Goal: Task Accomplishment & Management: Complete application form

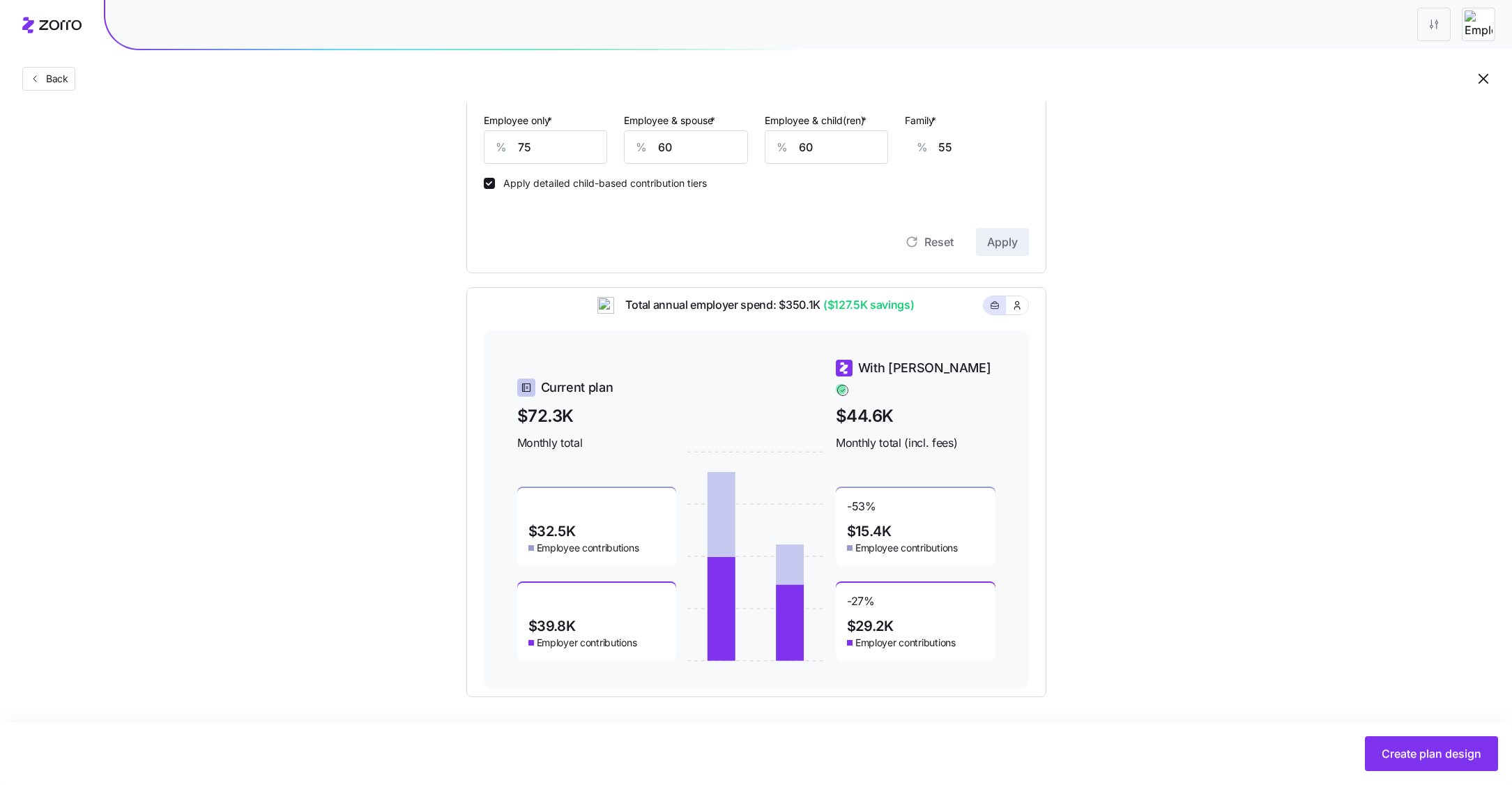
scroll to position [444, 0]
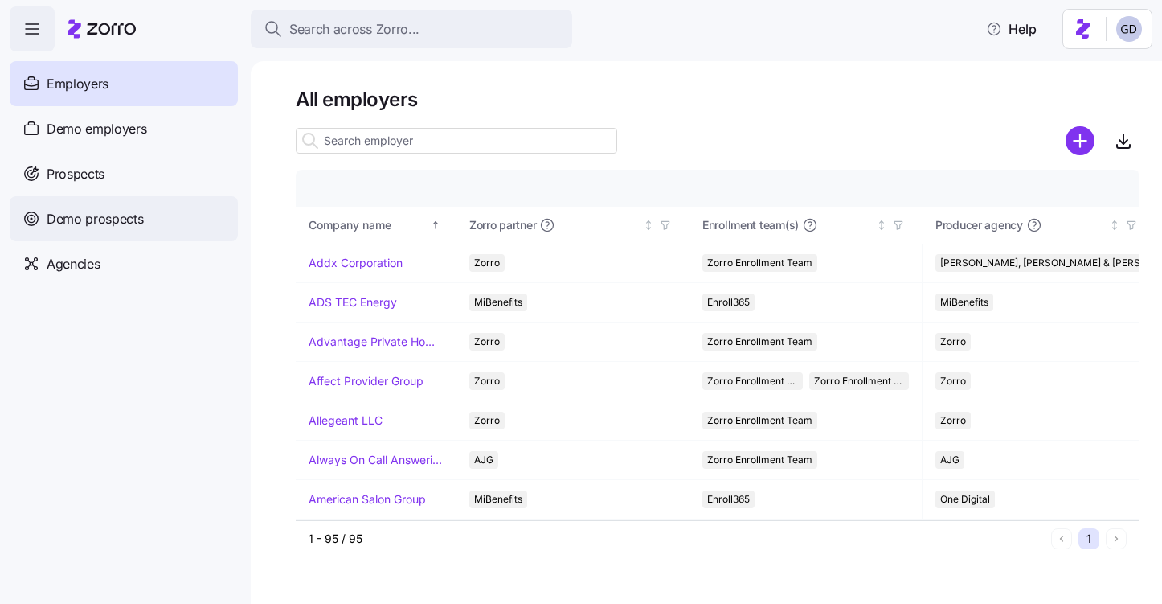
click at [86, 223] on span "Demo prospects" at bounding box center [95, 219] width 97 height 20
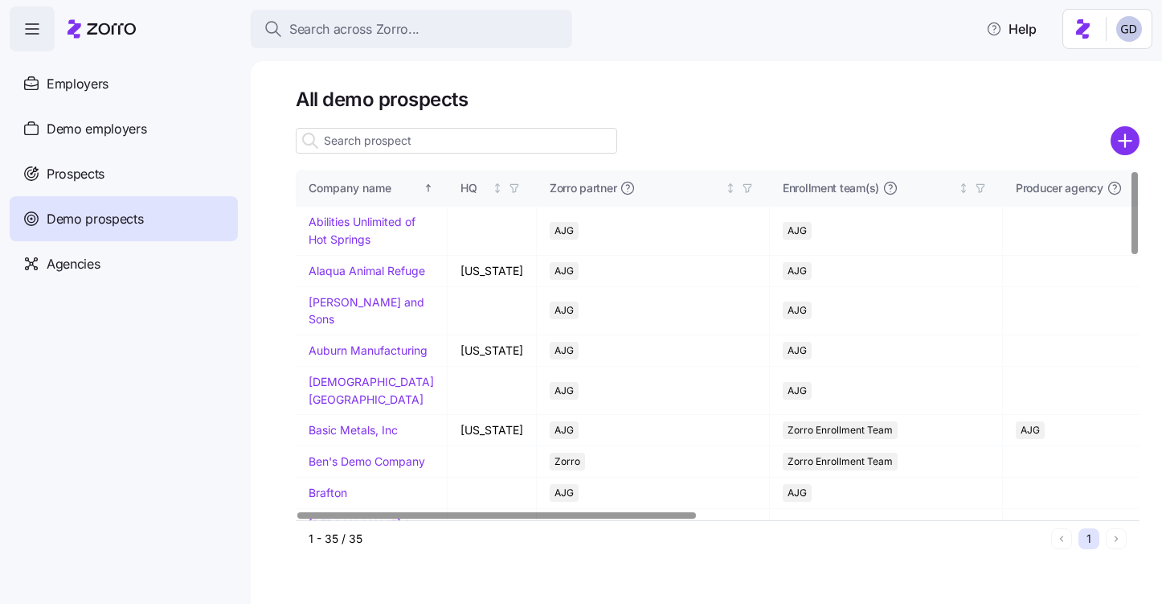
click at [408, 144] on input at bounding box center [456, 141] width 321 height 26
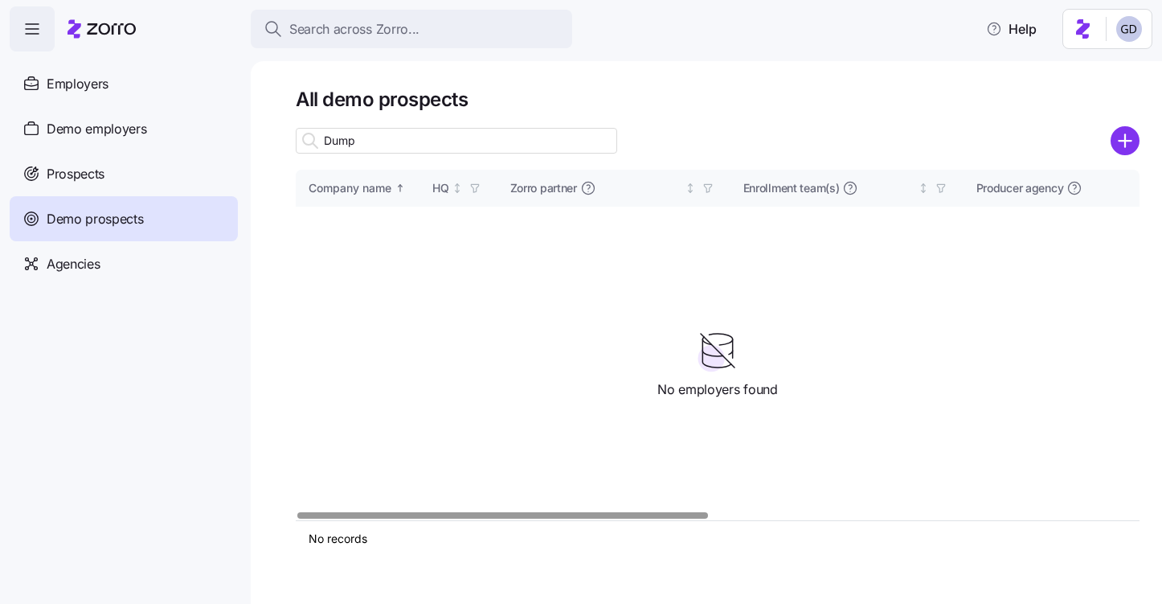
type input "Dump"
click at [1125, 145] on icon "add icon" at bounding box center [1125, 141] width 0 height 12
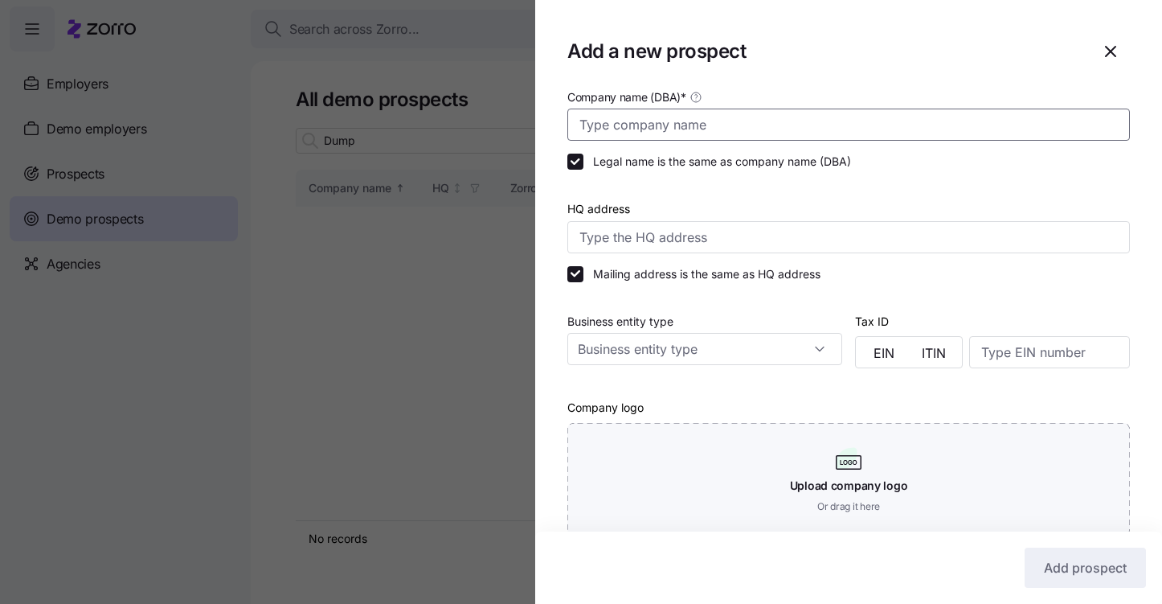
click at [663, 113] on input "Company name (DBA) *" at bounding box center [848, 124] width 563 height 32
click at [1117, 53] on icon "button" at bounding box center [1110, 51] width 19 height 19
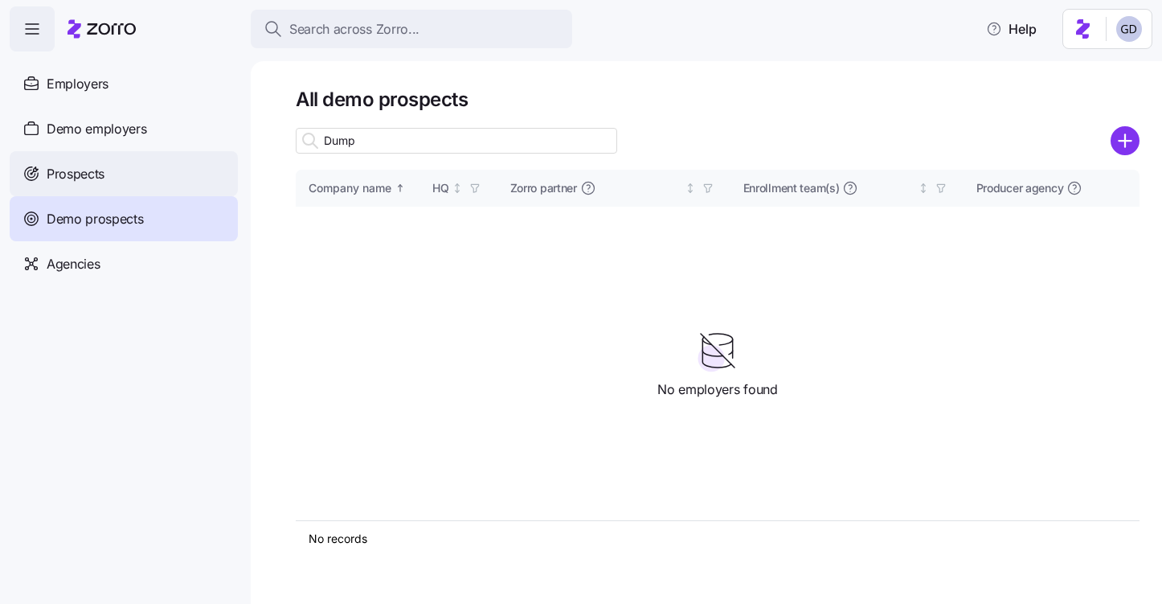
click at [72, 181] on span "Prospects" at bounding box center [76, 174] width 58 height 20
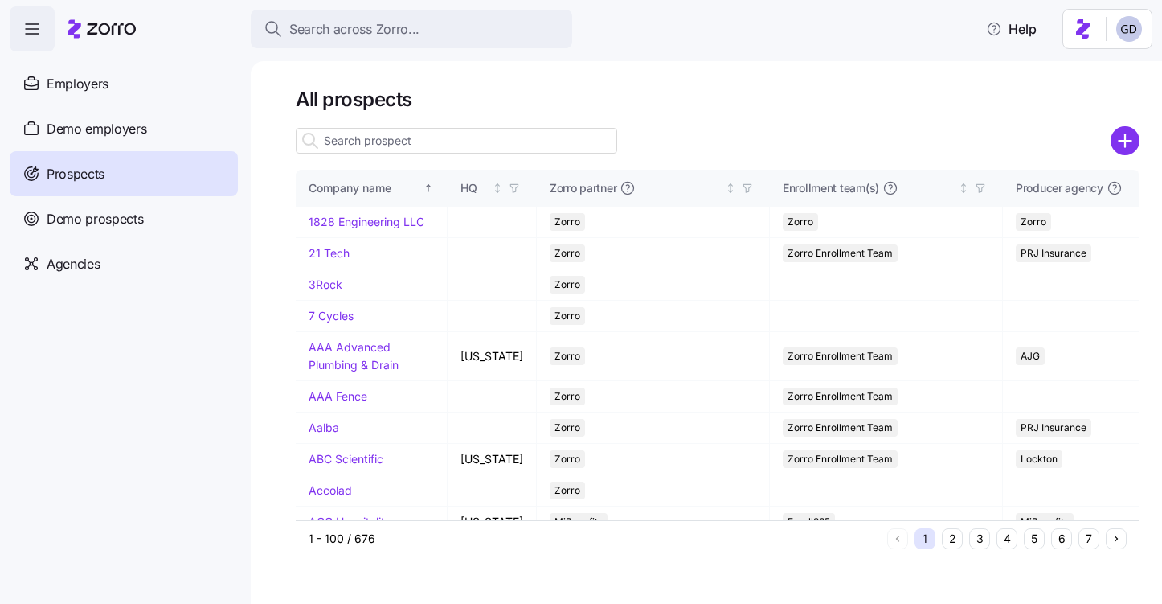
click at [443, 141] on input at bounding box center [456, 141] width 321 height 26
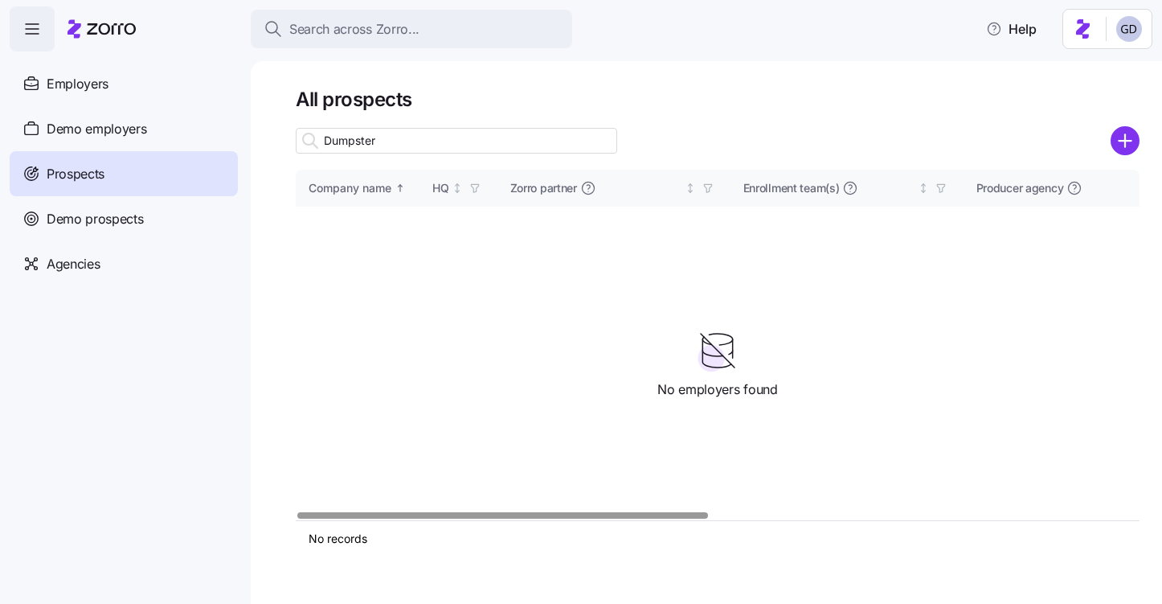
type input "Dumpster"
click at [1123, 143] on circle "add icon" at bounding box center [1125, 141] width 27 height 27
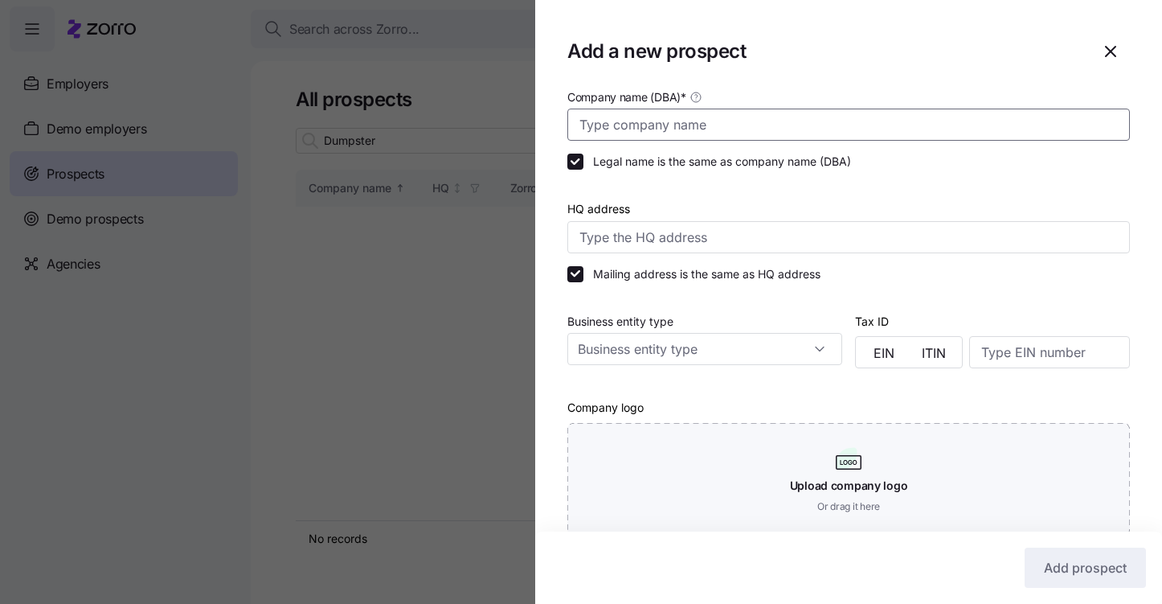
click at [763, 117] on input "Company name (DBA) *" at bounding box center [848, 124] width 563 height 32
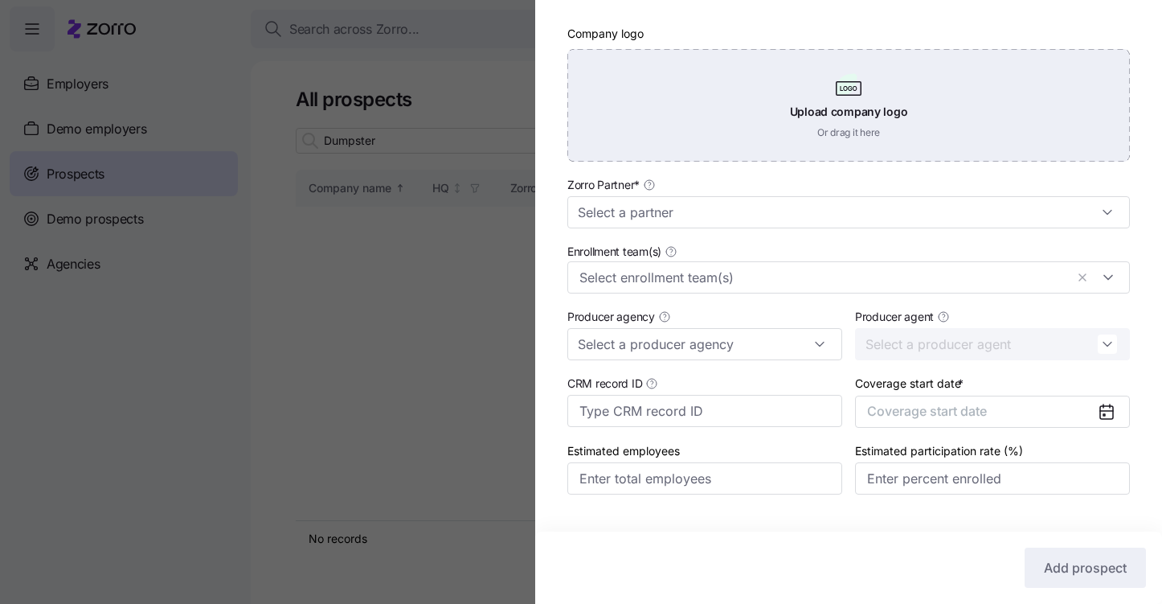
scroll to position [374, 0]
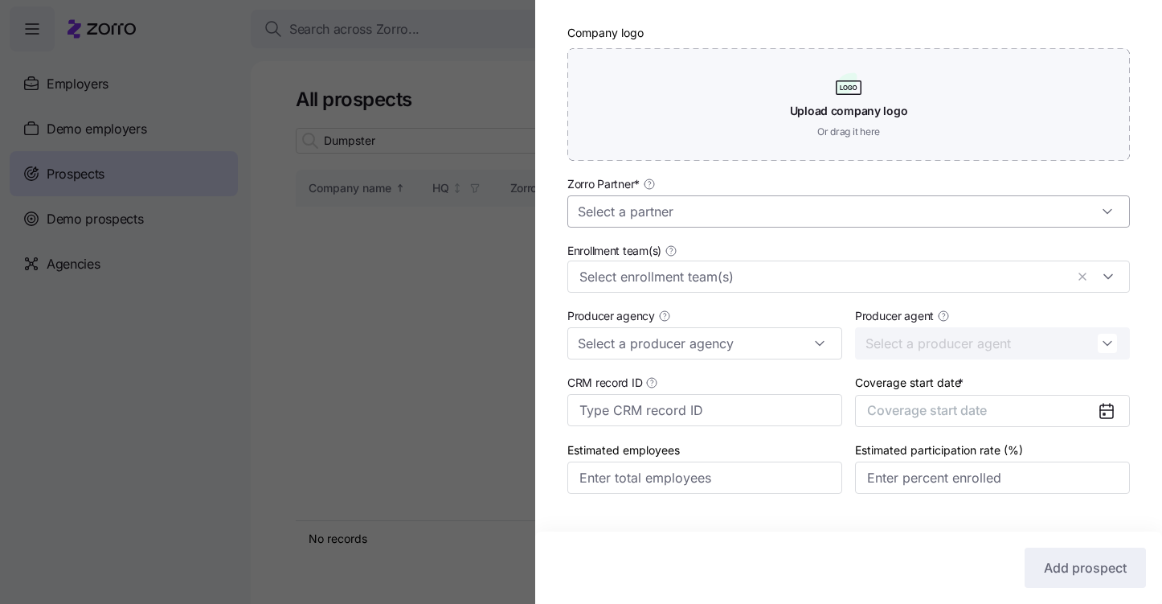
type input "Dumpster on Demand"
click at [653, 204] on input "Zorro Partner *" at bounding box center [848, 211] width 563 height 32
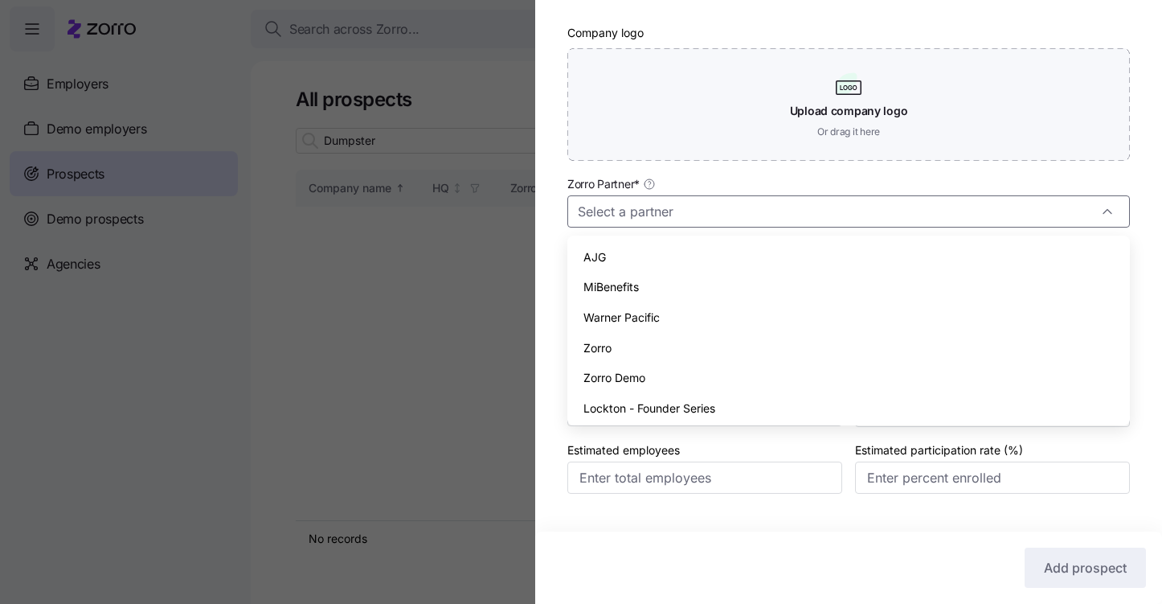
click at [609, 243] on div "AJG" at bounding box center [849, 257] width 550 height 31
type input "AJG"
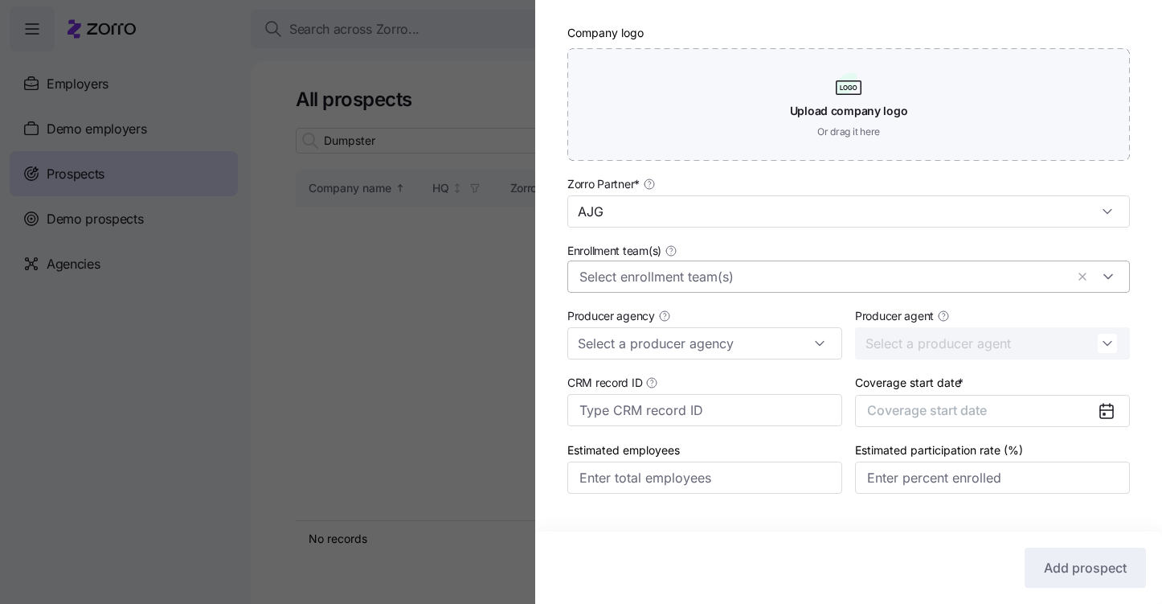
click at [626, 282] on input "Enrollment team(s)" at bounding box center [821, 276] width 485 height 21
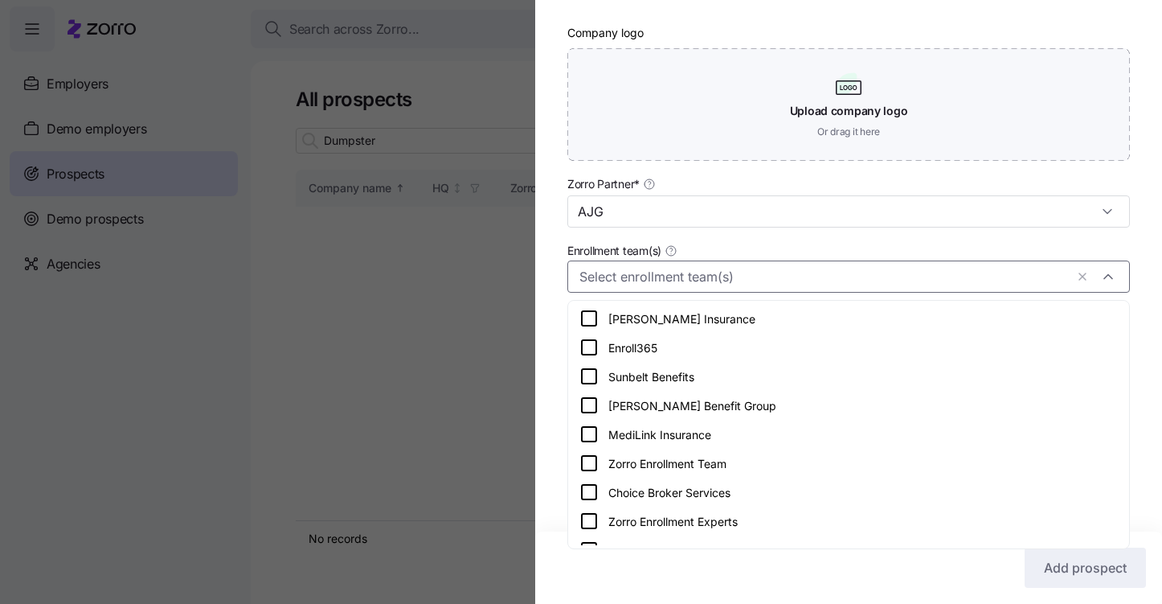
click at [583, 450] on div "Zorro Enrollment Team" at bounding box center [848, 462] width 555 height 29
click at [554, 413] on div "Company name (DBA) * Dumpster on Demand Legal name is the same as company name …" at bounding box center [848, 118] width 627 height 813
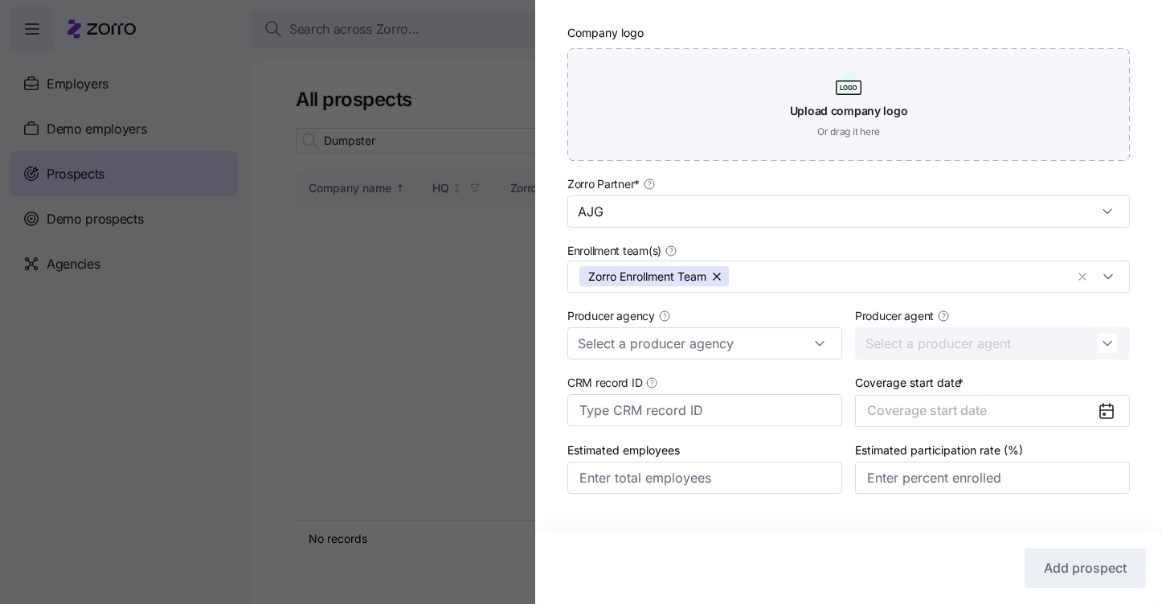
scroll to position [410, 0]
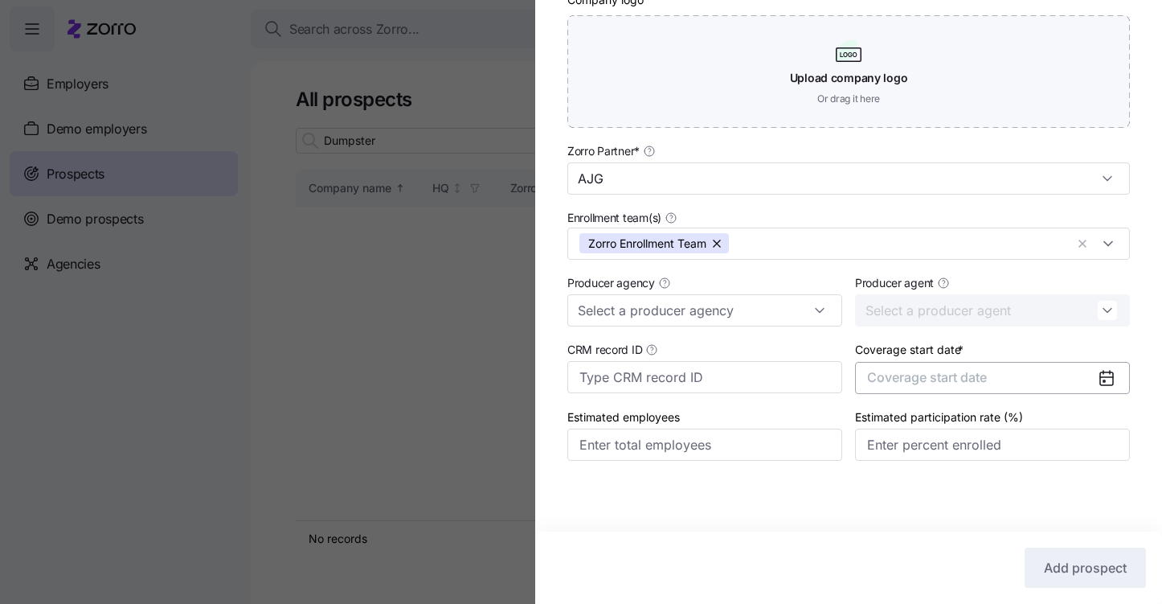
click at [1021, 372] on button "Coverage start date" at bounding box center [992, 378] width 275 height 32
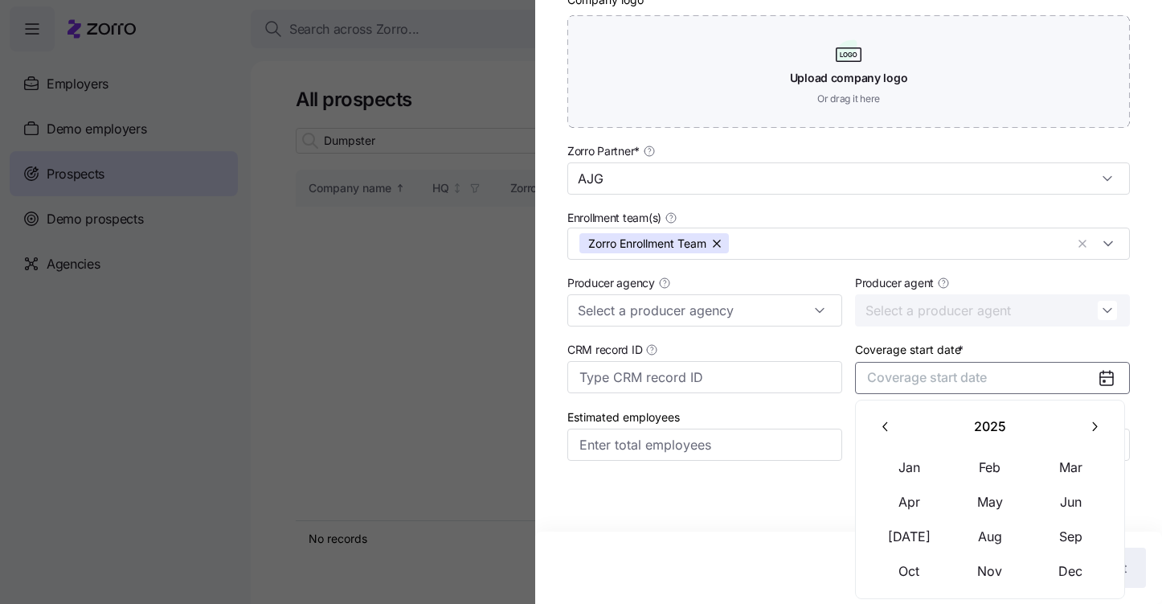
click at [1079, 420] on button "button" at bounding box center [1095, 427] width 34 height 34
click at [913, 455] on button "Jan" at bounding box center [910, 467] width 80 height 34
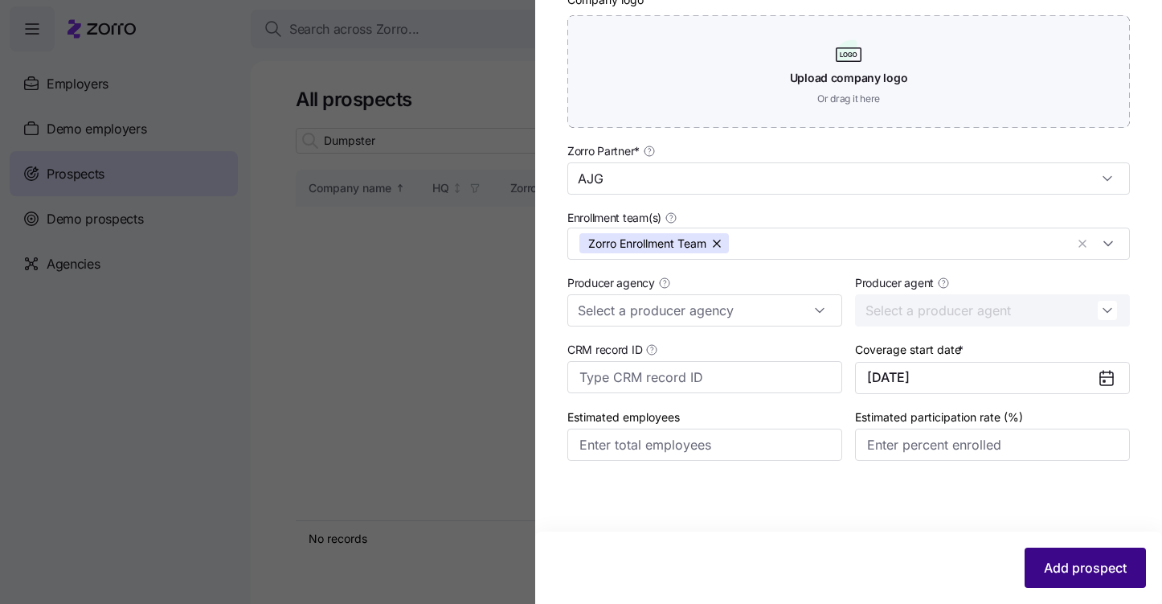
click at [1066, 571] on span "Add prospect" at bounding box center [1085, 567] width 83 height 19
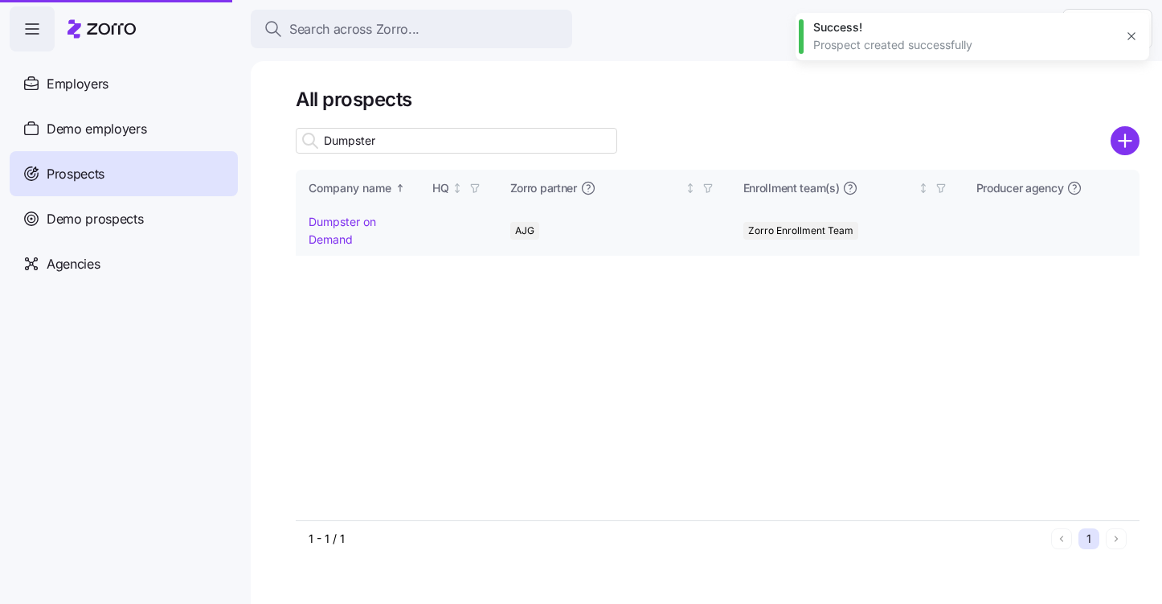
click at [342, 220] on link "Dumpster on Demand" at bounding box center [343, 230] width 68 height 31
click at [340, 220] on link "Dumpster on Demand" at bounding box center [343, 230] width 68 height 31
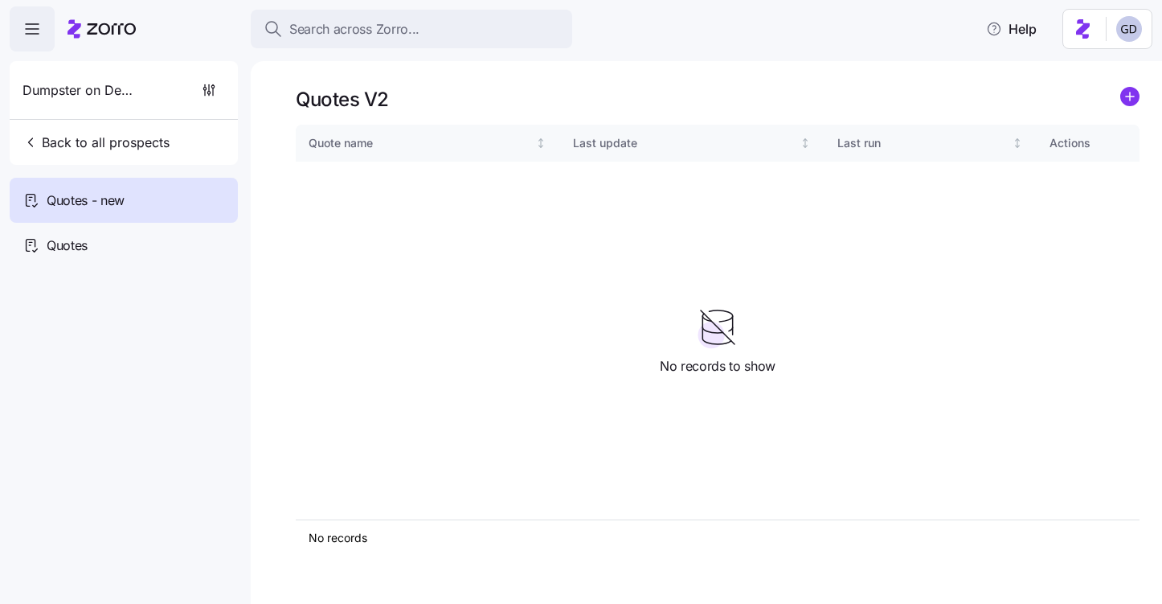
click at [1130, 100] on icon "add icon" at bounding box center [1130, 96] width 0 height 8
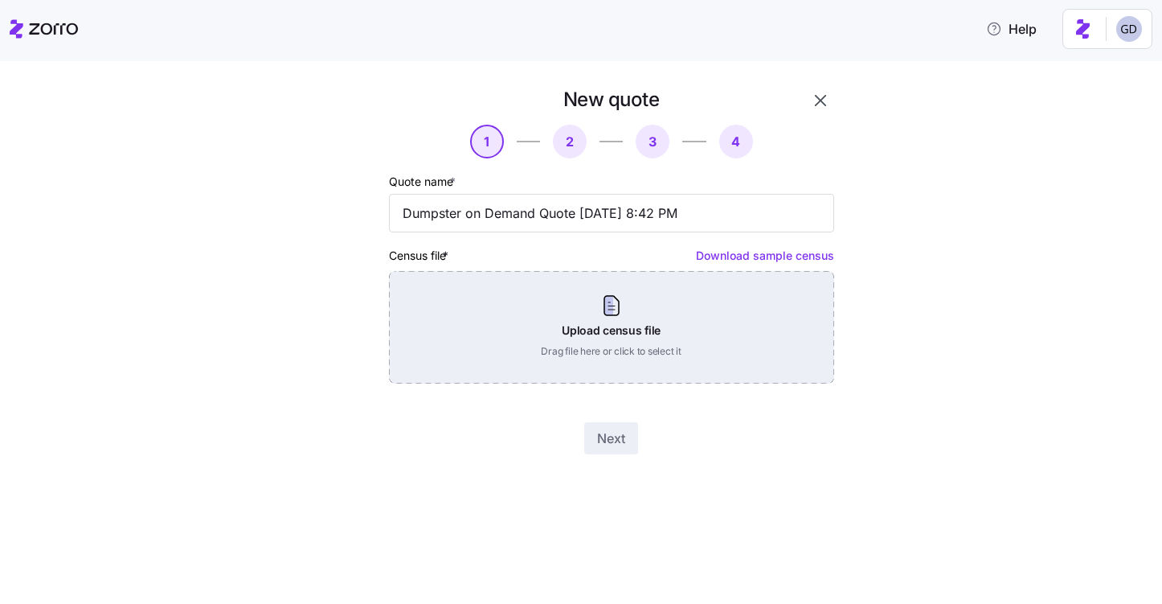
click at [575, 335] on div "Upload census file Drag file here or click to select it" at bounding box center [611, 327] width 445 height 113
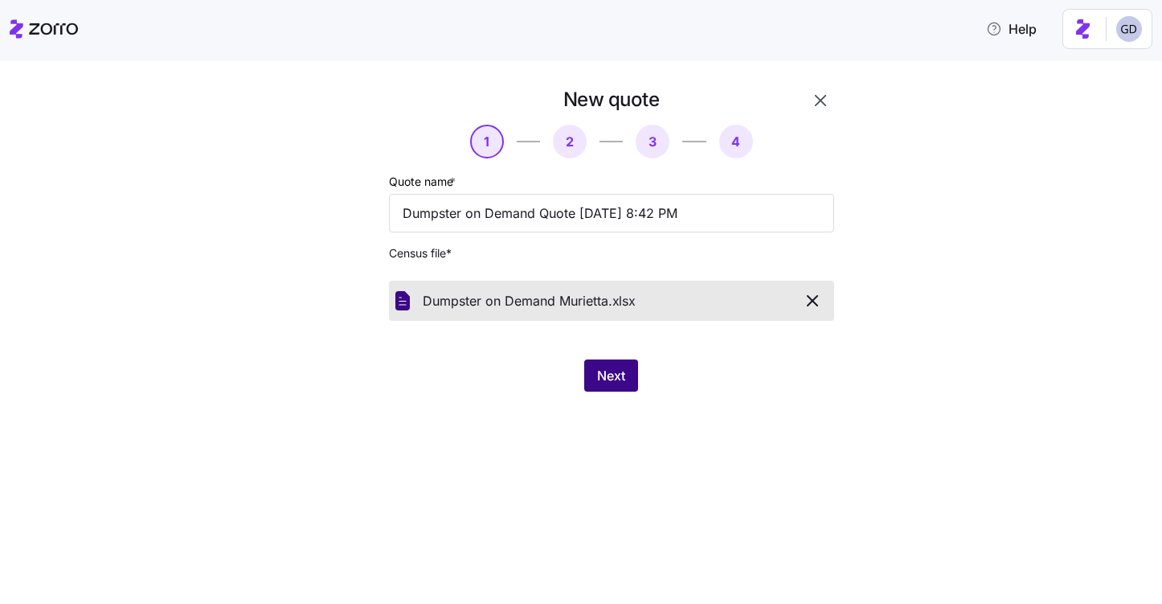
click at [610, 388] on button "Next" at bounding box center [611, 375] width 54 height 32
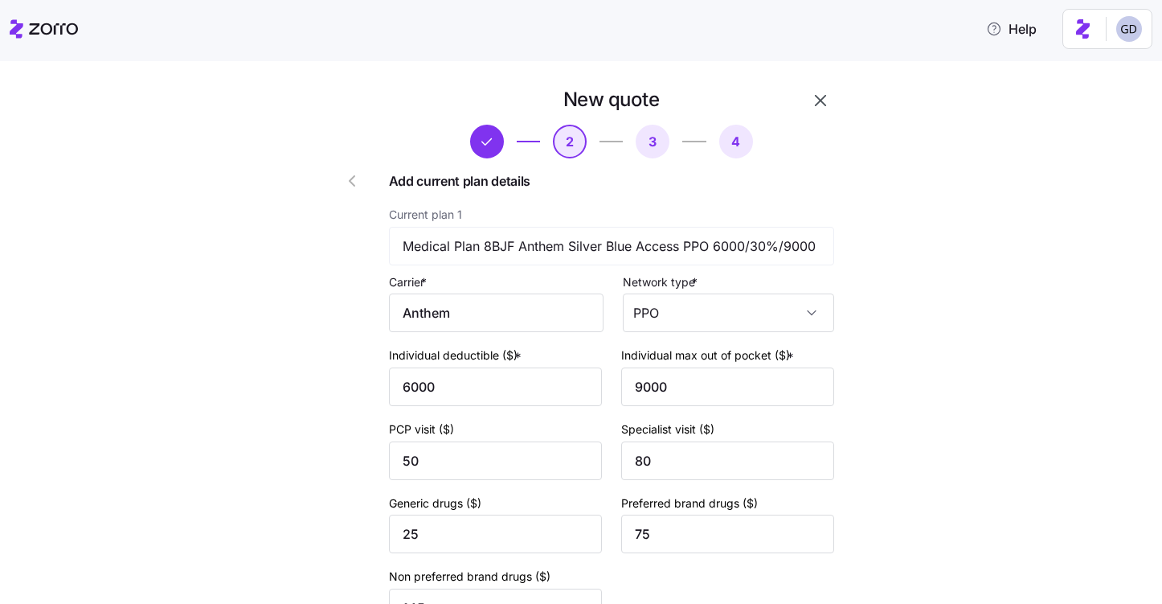
scroll to position [184, 0]
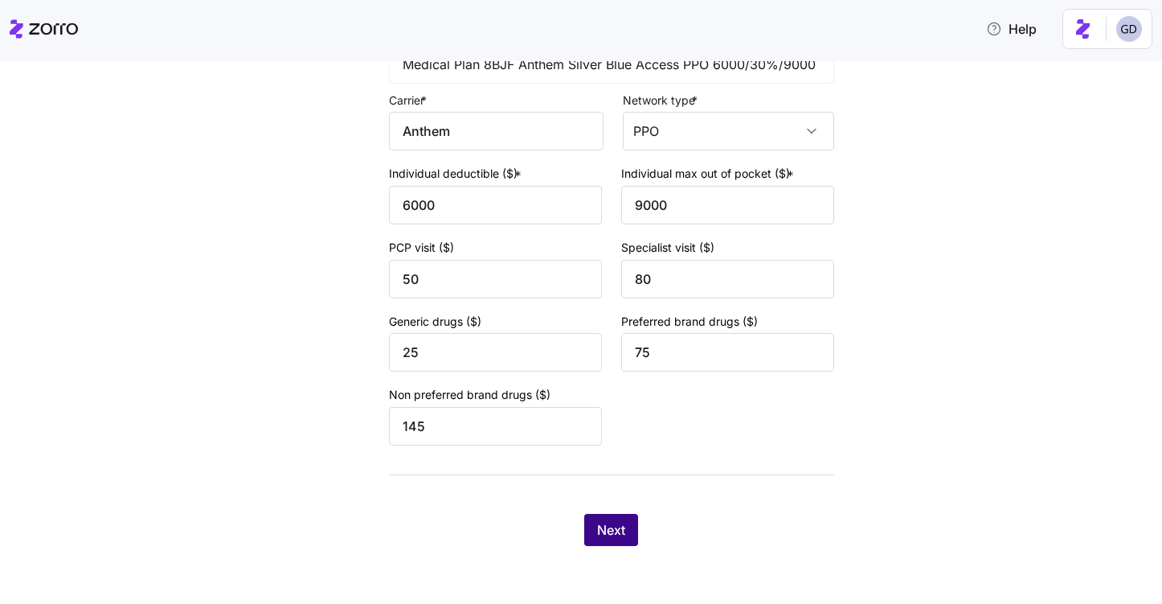
click at [626, 519] on button "Next" at bounding box center [611, 530] width 54 height 32
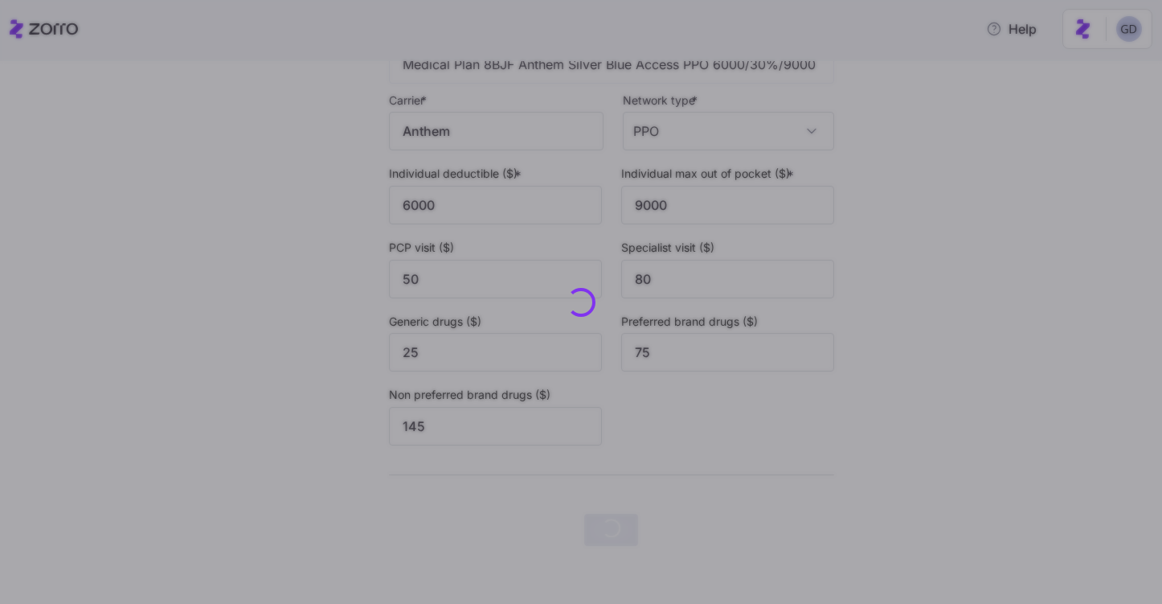
scroll to position [0, 0]
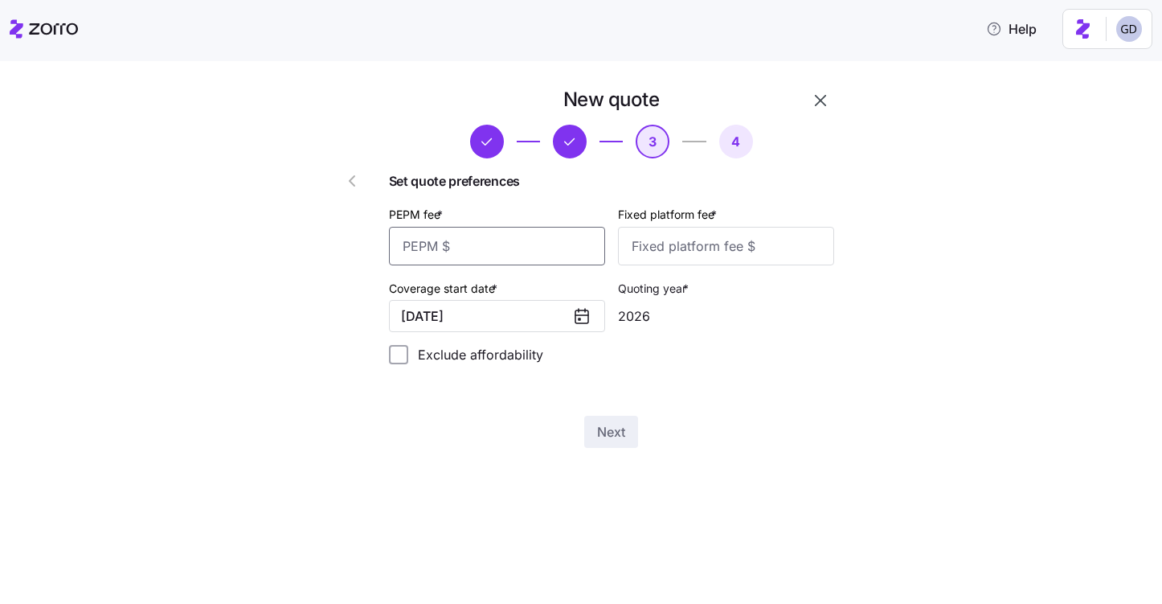
click at [510, 247] on input "PEPM fee *" at bounding box center [497, 246] width 216 height 39
type input "30"
click at [722, 254] on input "Fixed platform fee *" at bounding box center [726, 246] width 216 height 39
type input "1000"
click at [600, 432] on span "Next" at bounding box center [611, 431] width 28 height 19
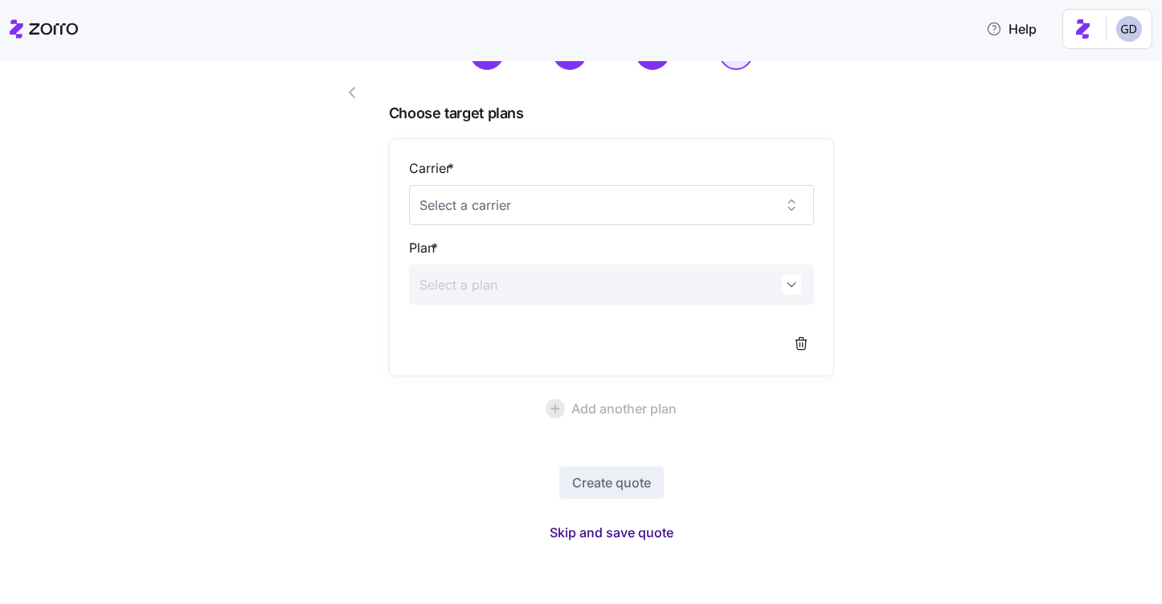
click at [622, 534] on span "Skip and save quote" at bounding box center [612, 531] width 124 height 19
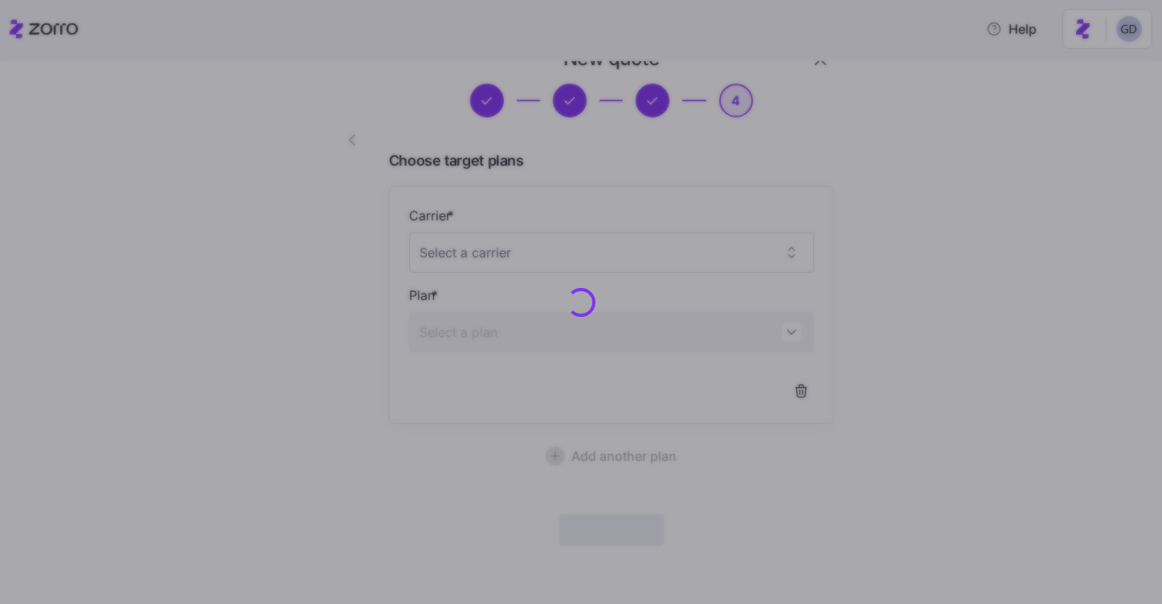
scroll to position [40, 0]
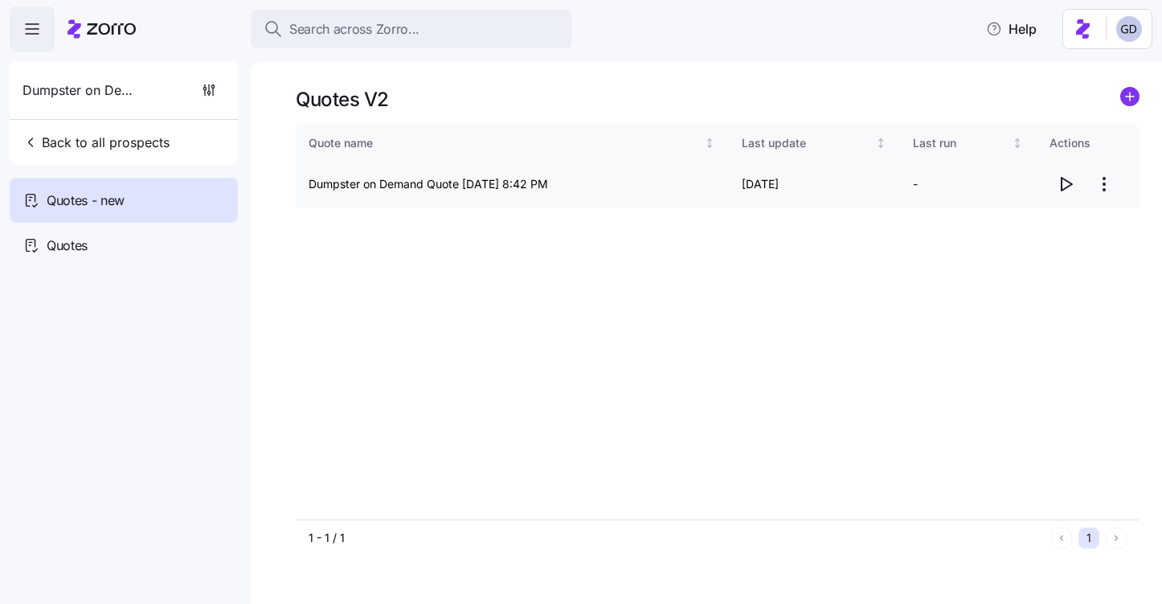
click at [1072, 178] on icon "button" at bounding box center [1065, 183] width 19 height 19
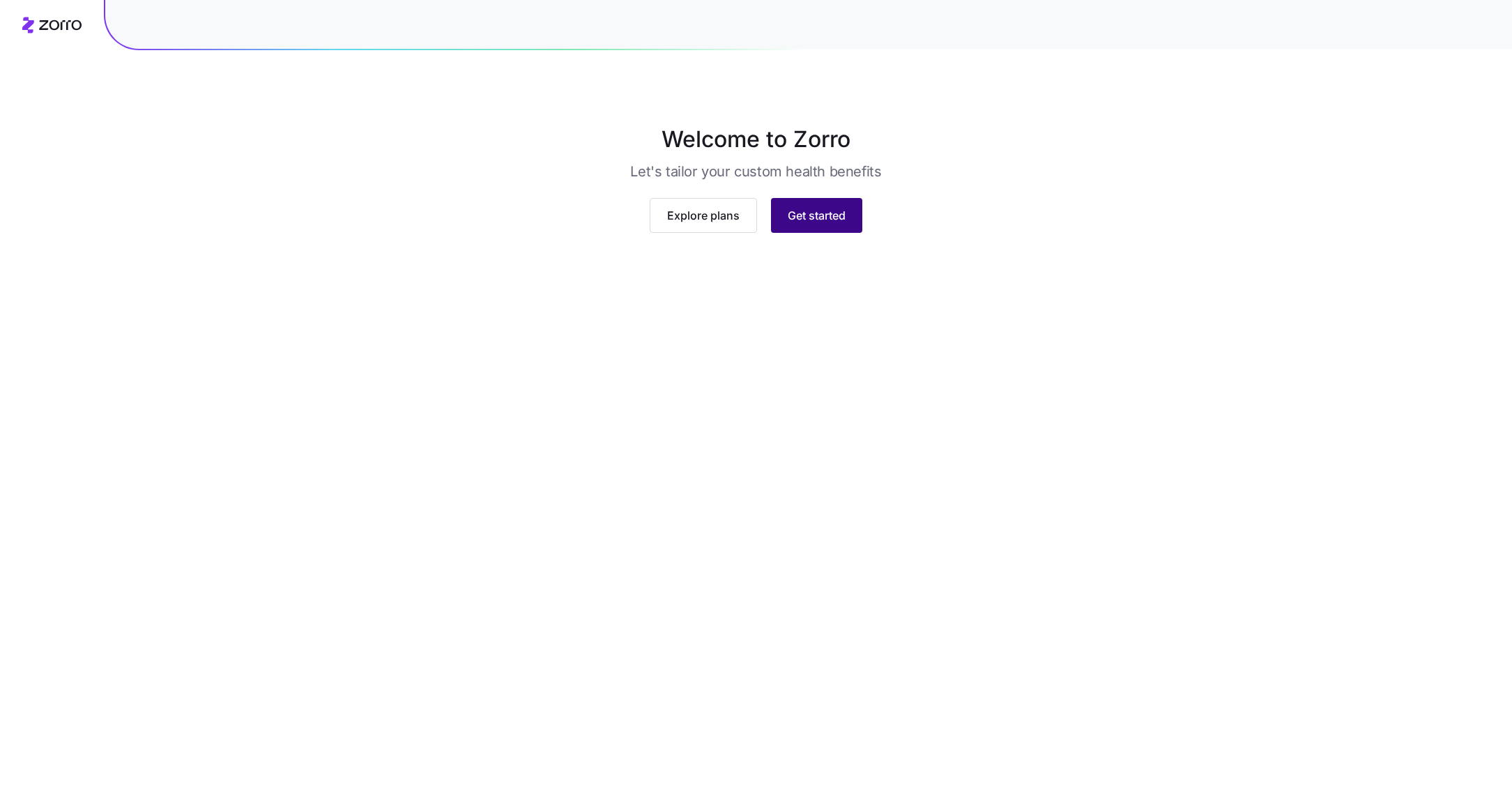
click at [787, 232] on button "Get started" at bounding box center [816, 215] width 91 height 35
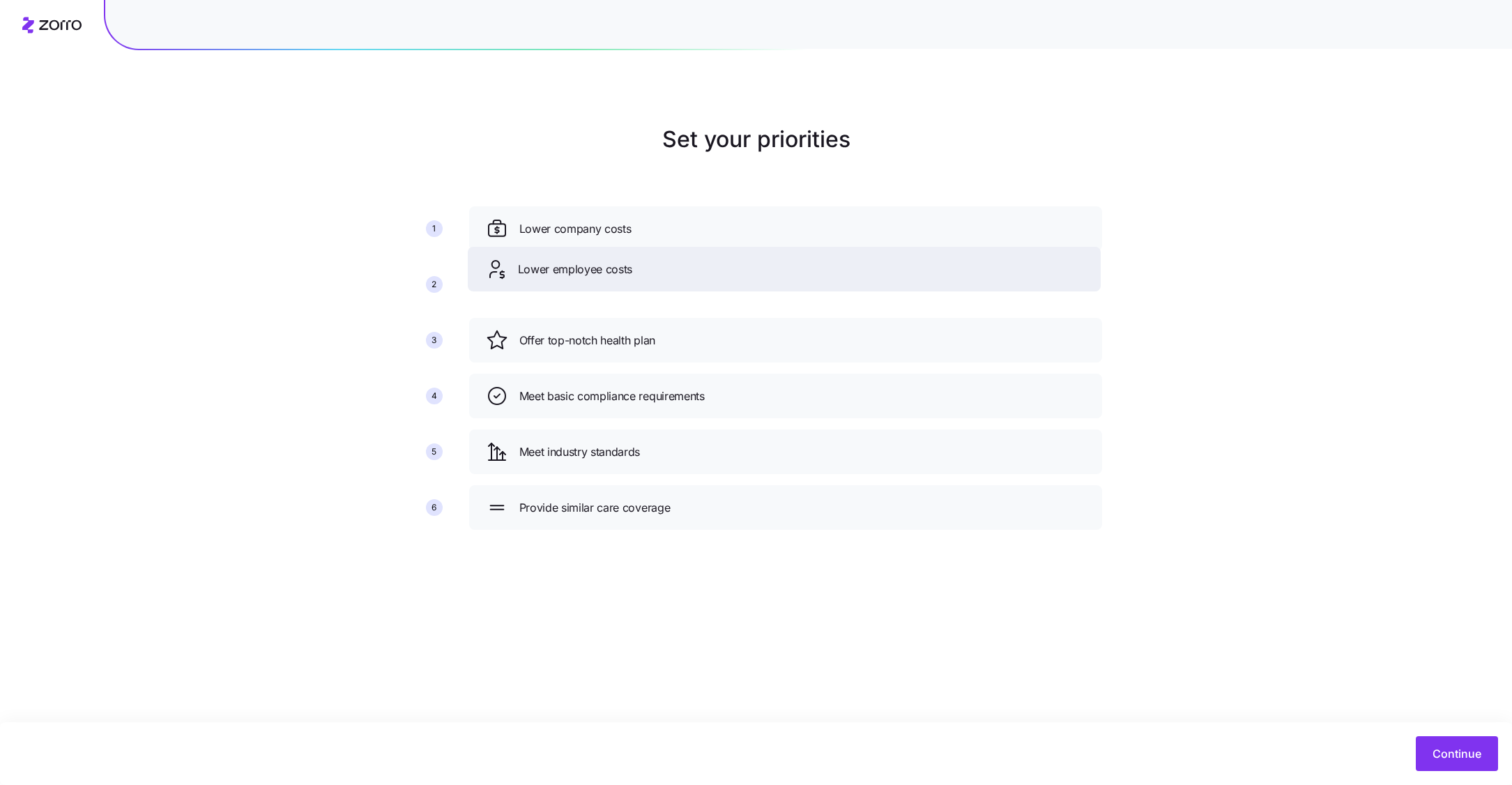
drag, startPoint x: 706, startPoint y: 336, endPoint x: 704, endPoint y: 265, distance: 71.0
click at [704, 265] on div "Lower employee costs" at bounding box center [784, 269] width 599 height 23
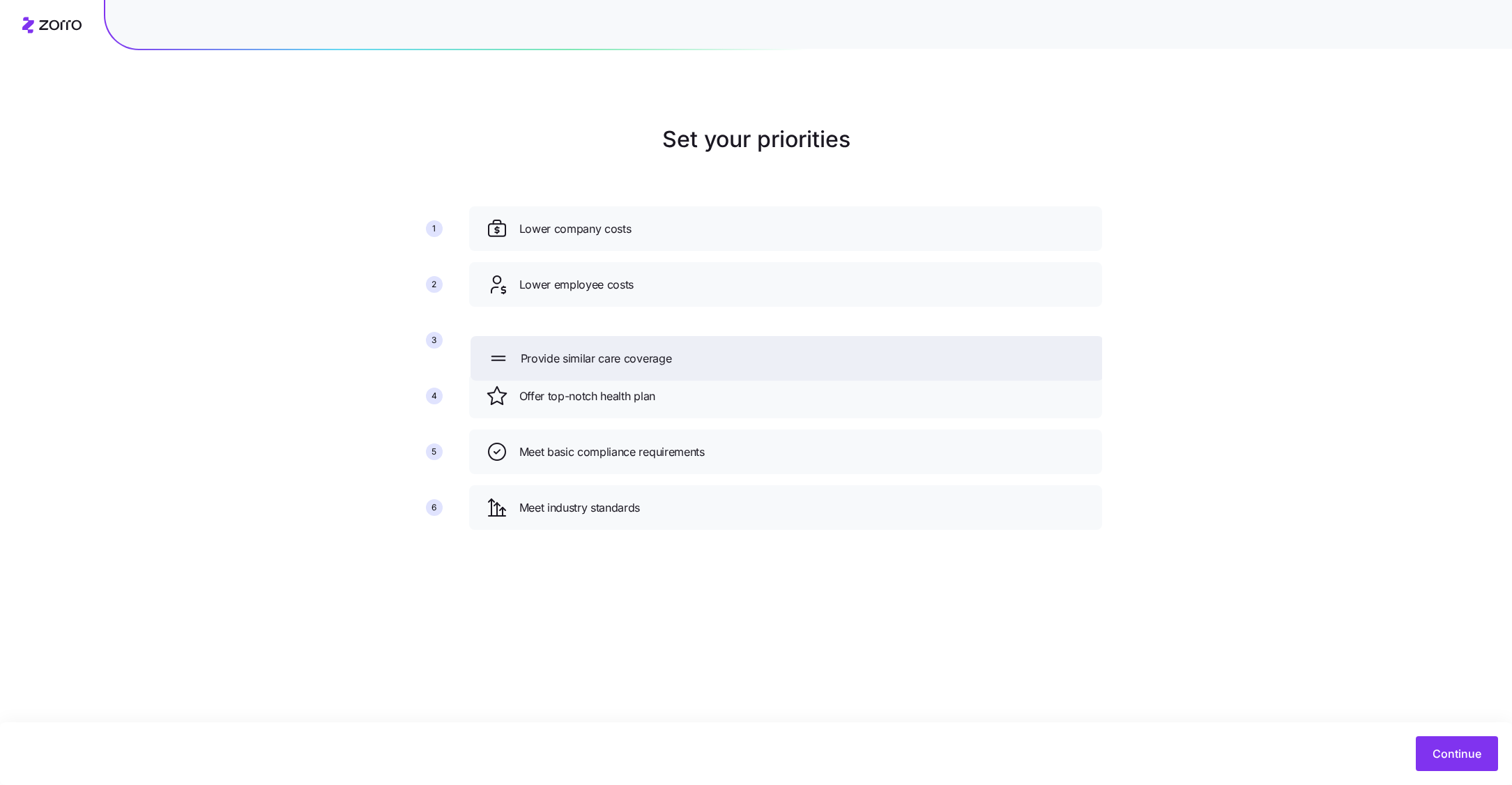
drag, startPoint x: 669, startPoint y: 508, endPoint x: 671, endPoint y: 341, distance: 167.0
click at [671, 347] on div "Provide similar care coverage" at bounding box center [787, 358] width 599 height 23
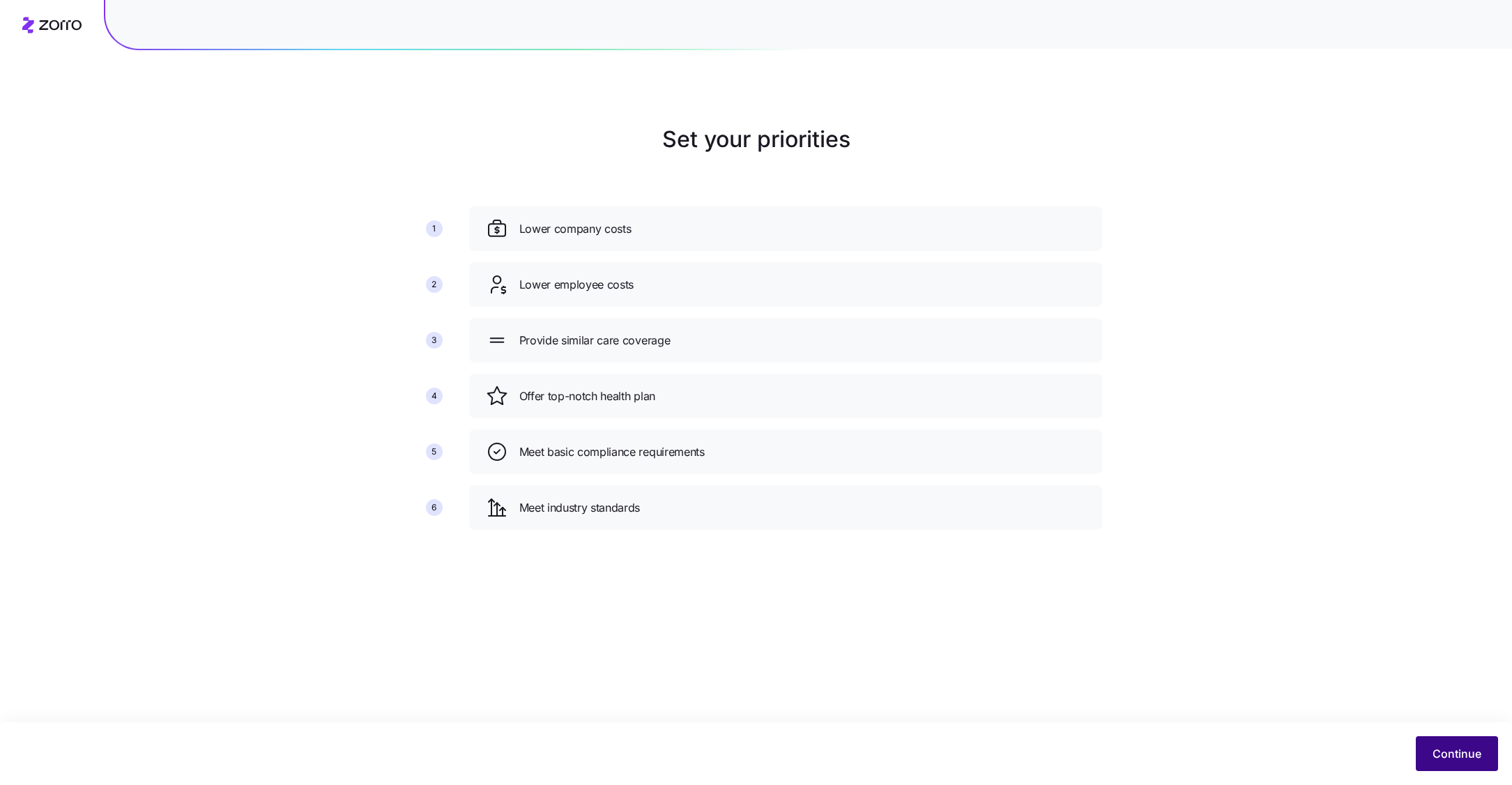
click at [1438, 749] on span "Continue" at bounding box center [1456, 753] width 49 height 16
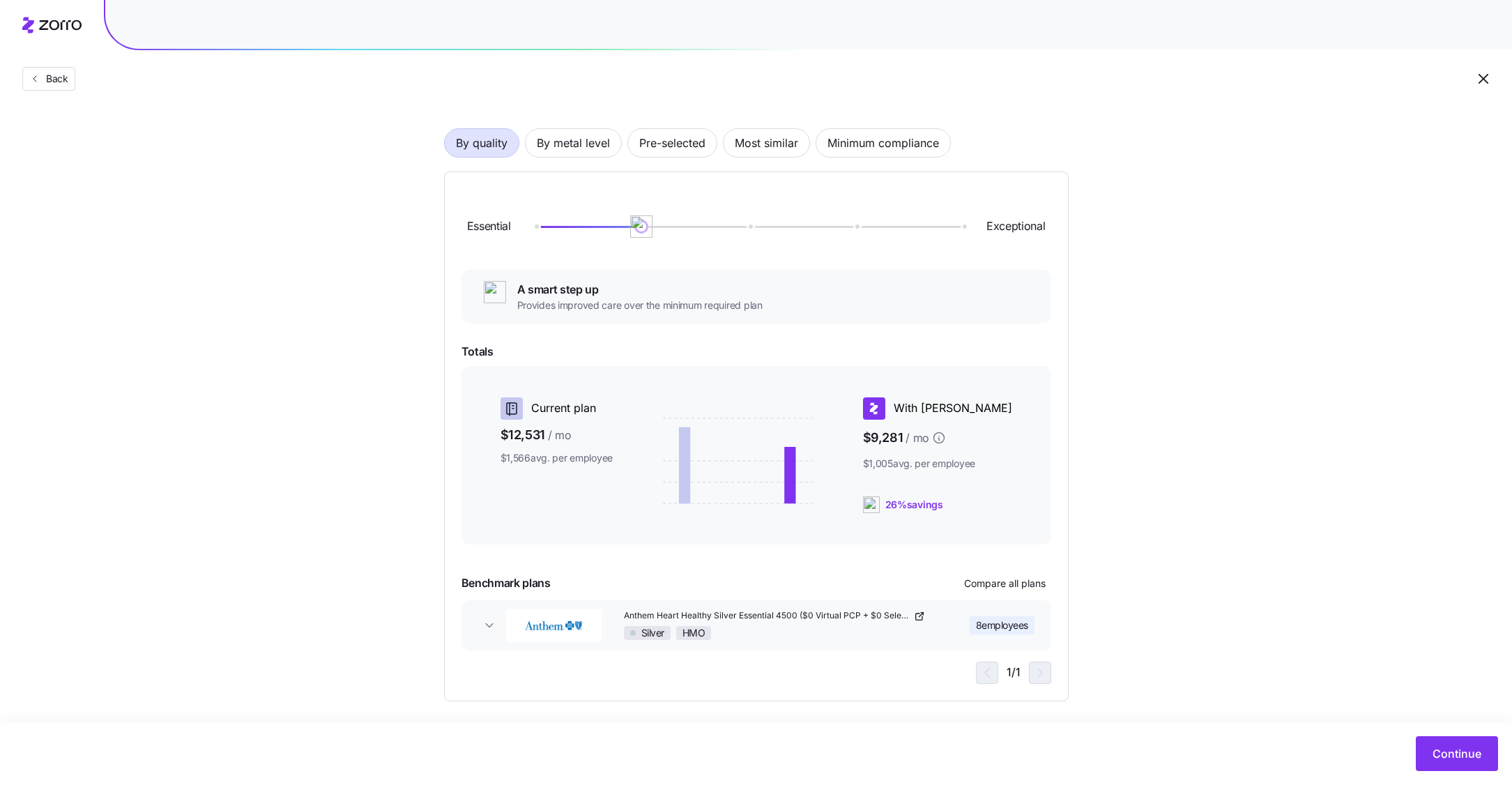
scroll to position [80, 0]
click at [640, 226] on img at bounding box center [641, 224] width 23 height 23
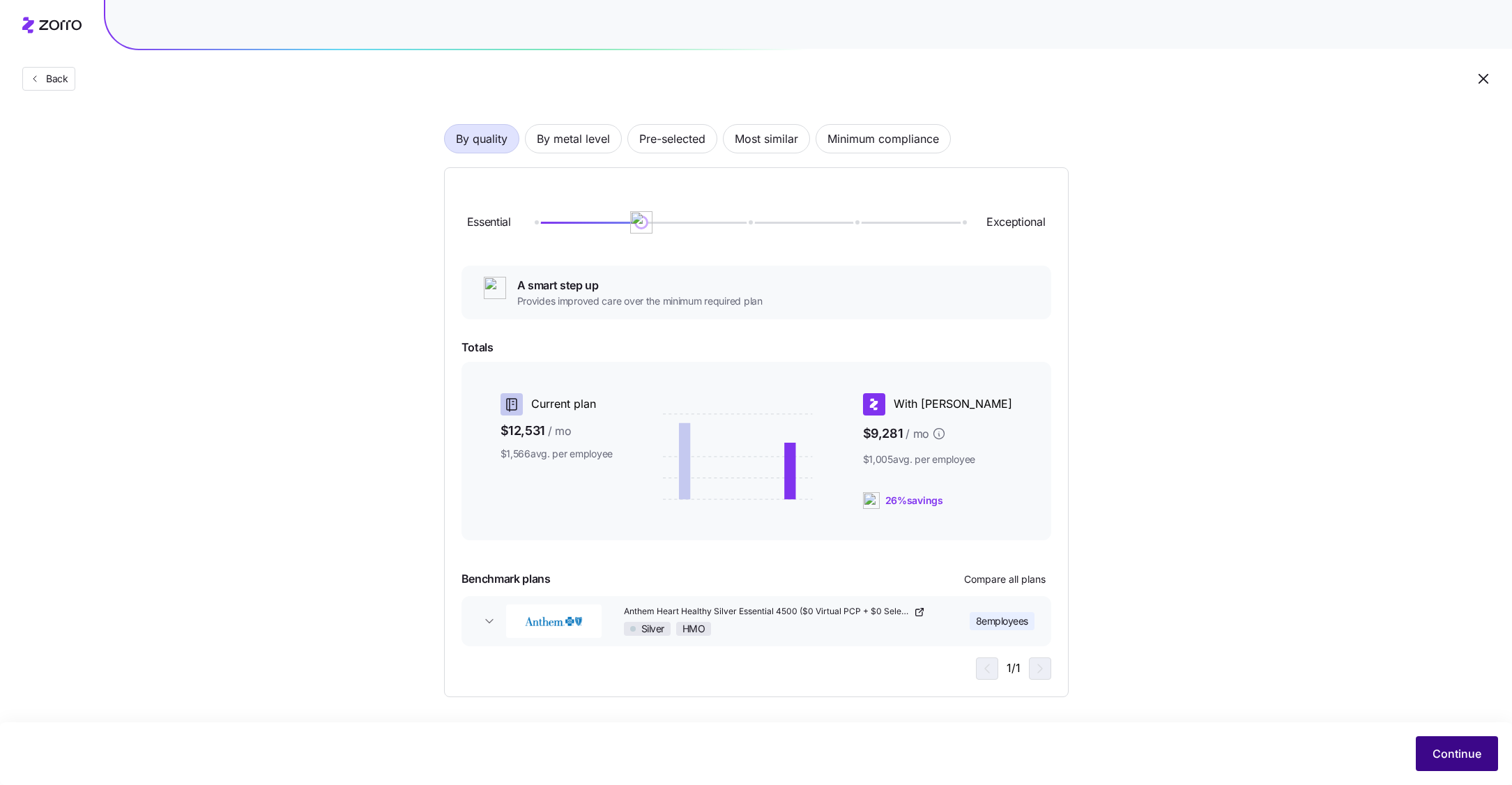
click at [1445, 755] on span "Continue" at bounding box center [1456, 753] width 49 height 16
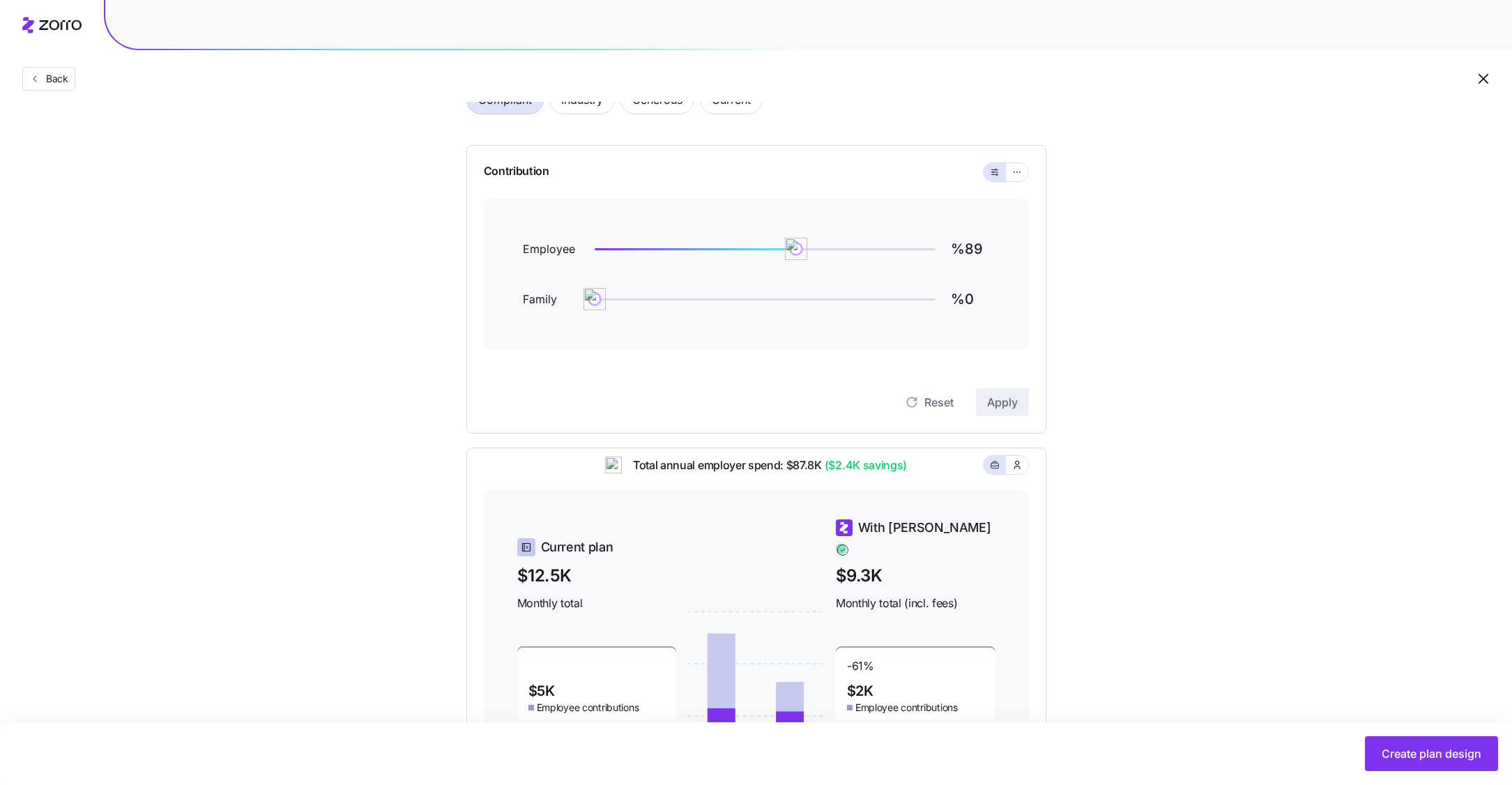
scroll to position [89, 0]
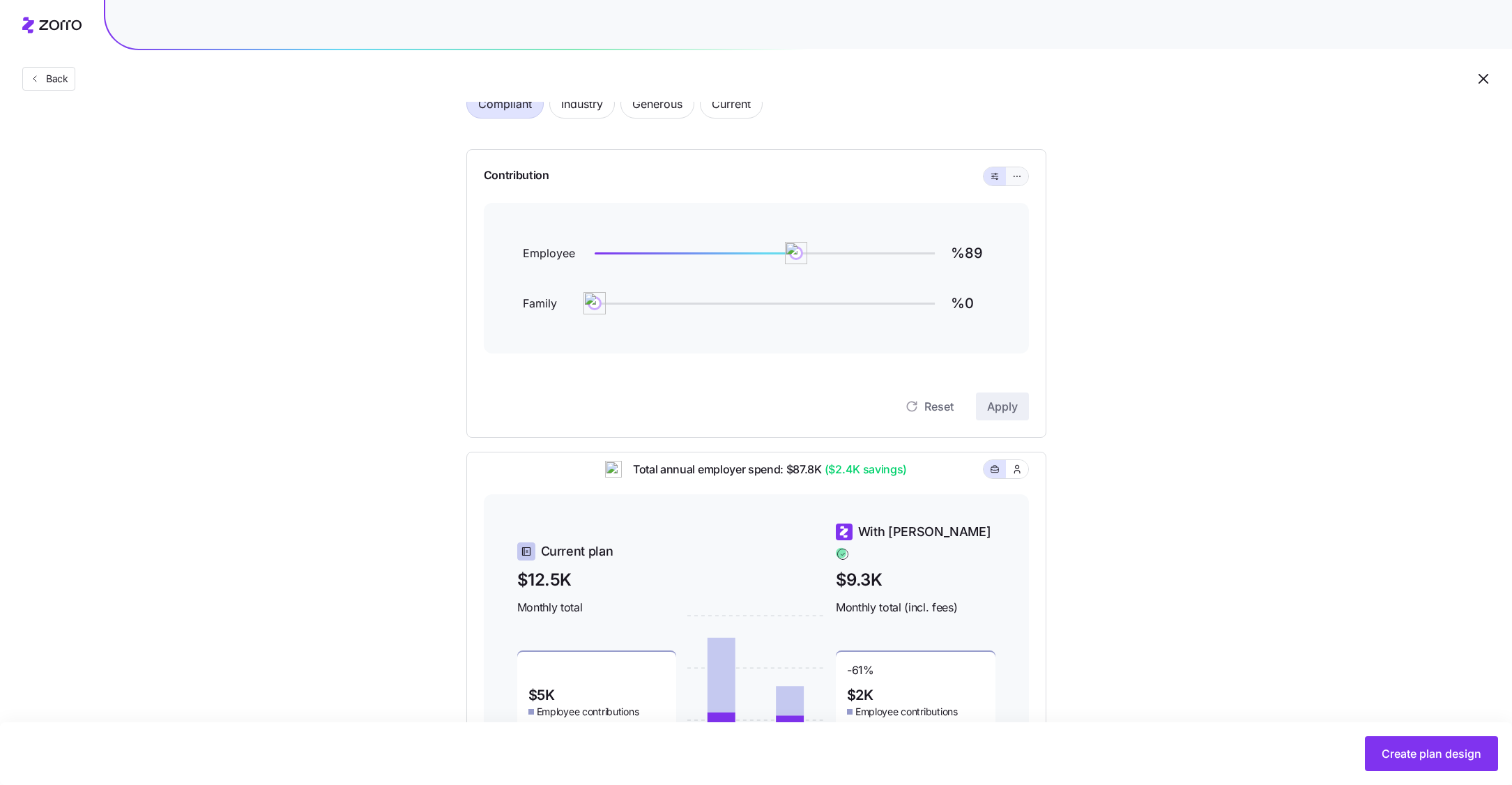
click at [1024, 176] on button "button" at bounding box center [1018, 176] width 23 height 18
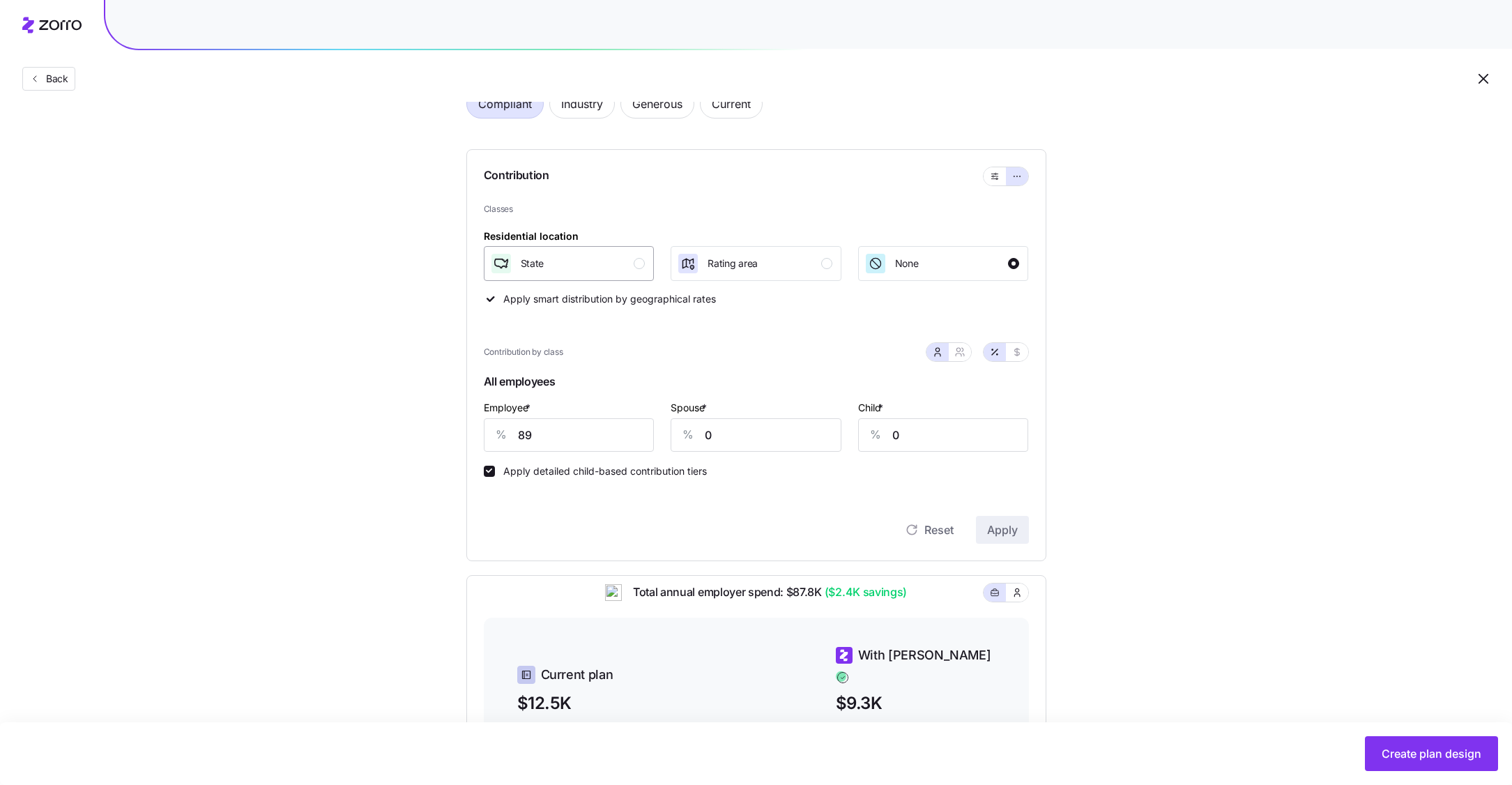
click at [626, 259] on div "State" at bounding box center [567, 264] width 155 height 23
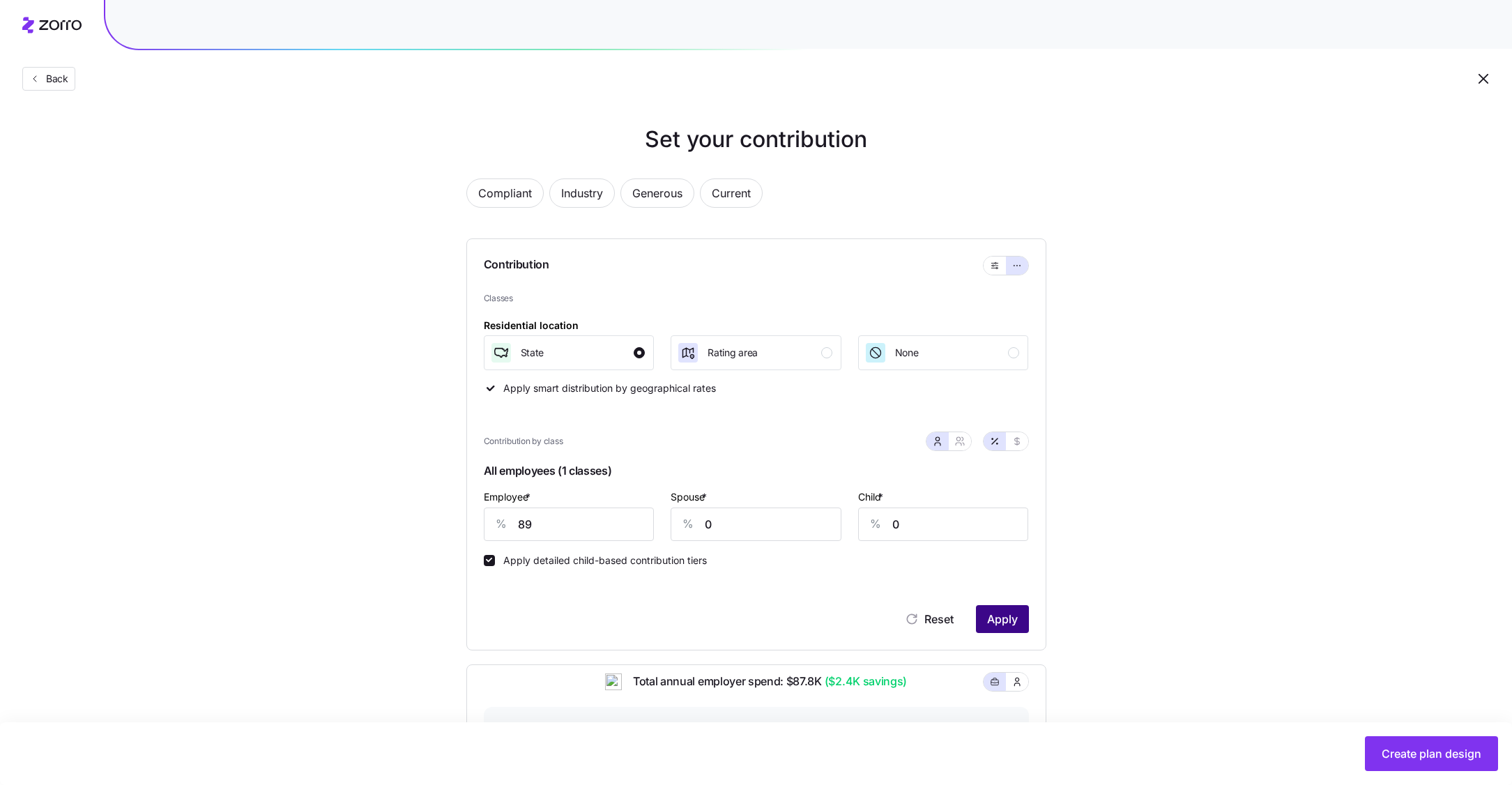
click at [1009, 612] on span "Apply" at bounding box center [1002, 618] width 30 height 16
click at [55, 78] on span "Back" at bounding box center [55, 79] width 28 height 14
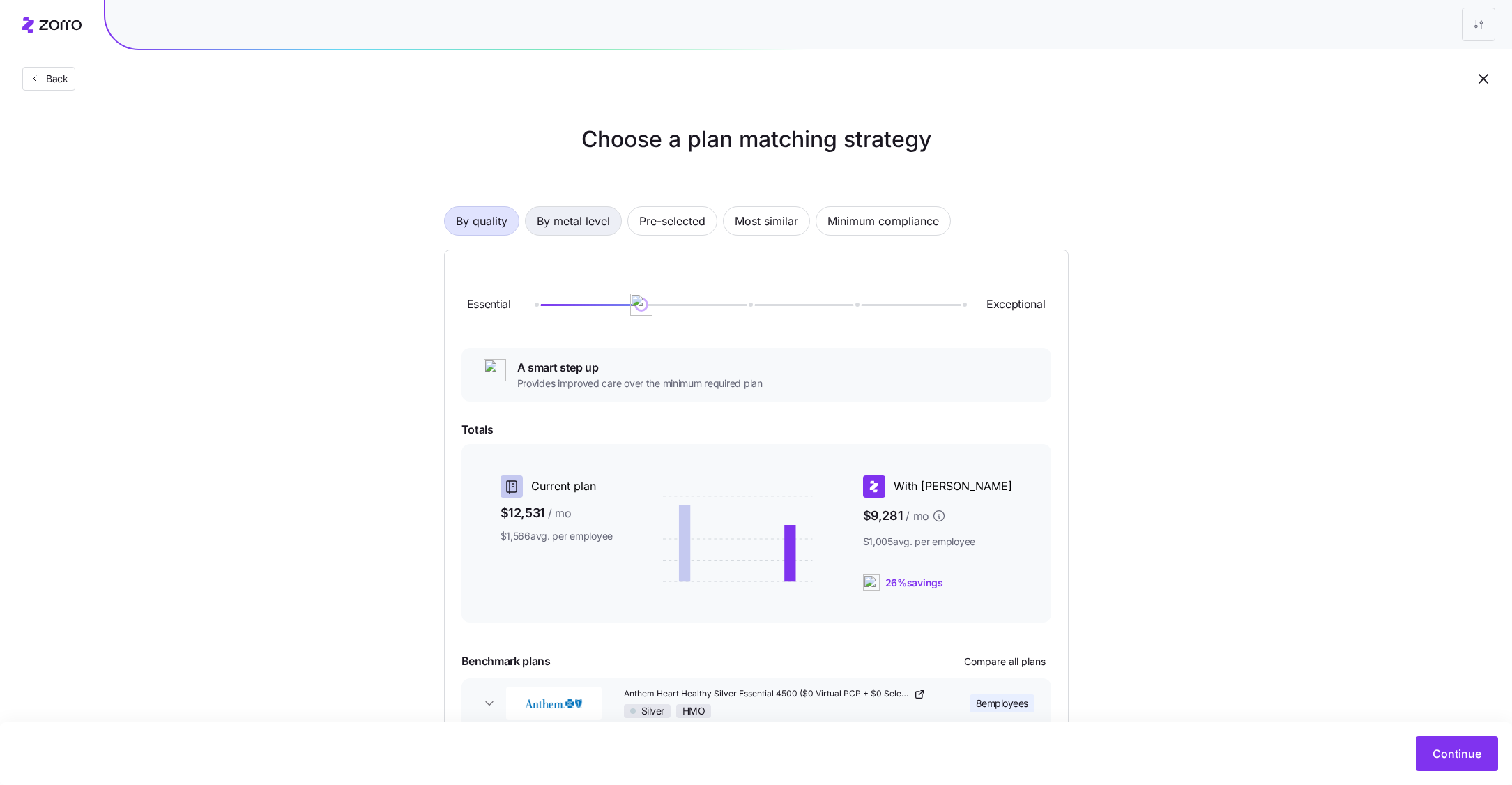
click at [570, 222] on span "By metal level" at bounding box center [573, 221] width 73 height 28
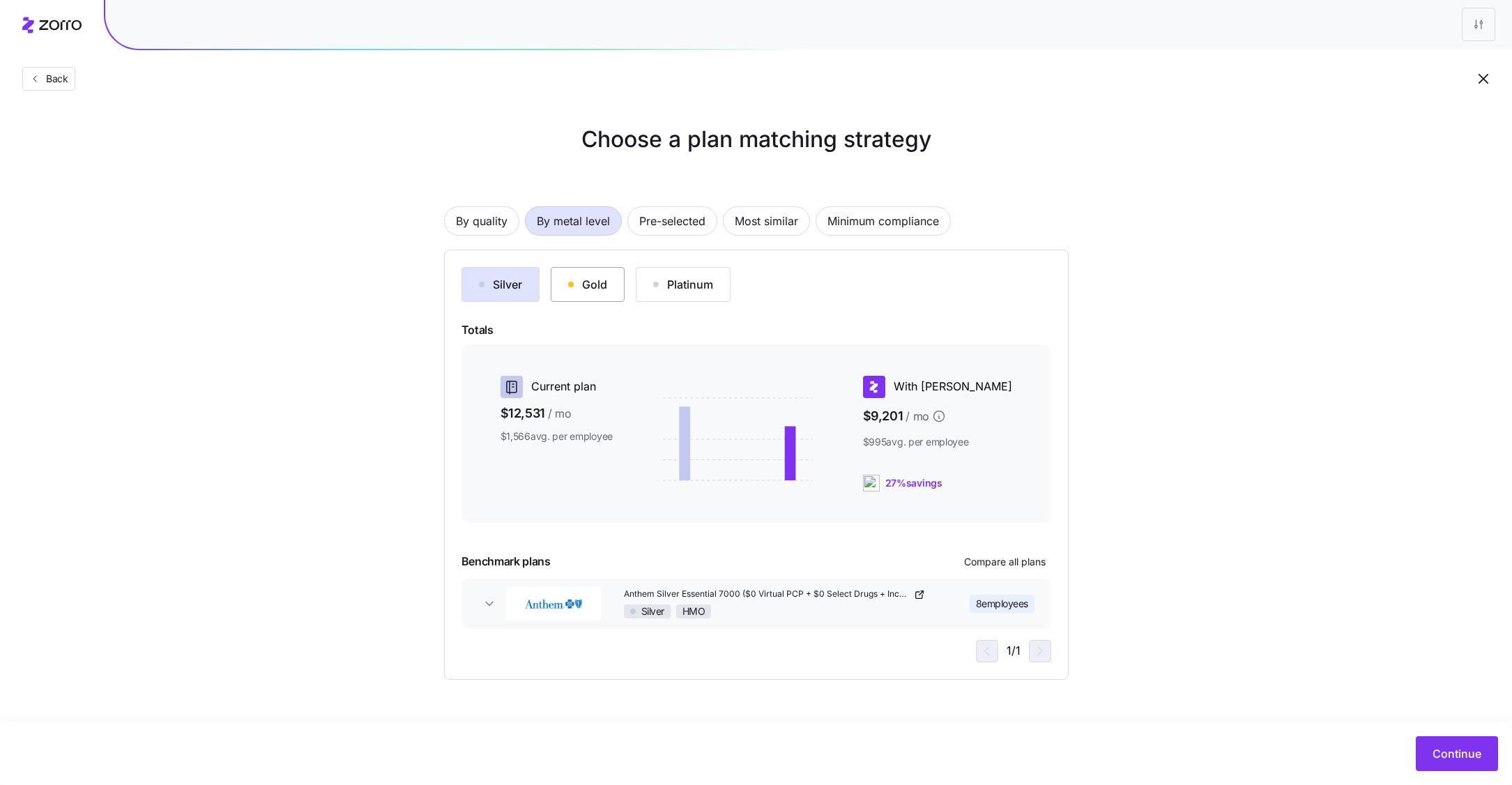
click at [584, 272] on button "Gold" at bounding box center [587, 285] width 74 height 35
click at [511, 277] on div "Silver" at bounding box center [501, 284] width 43 height 16
click at [1470, 760] on span "Continue" at bounding box center [1456, 753] width 49 height 16
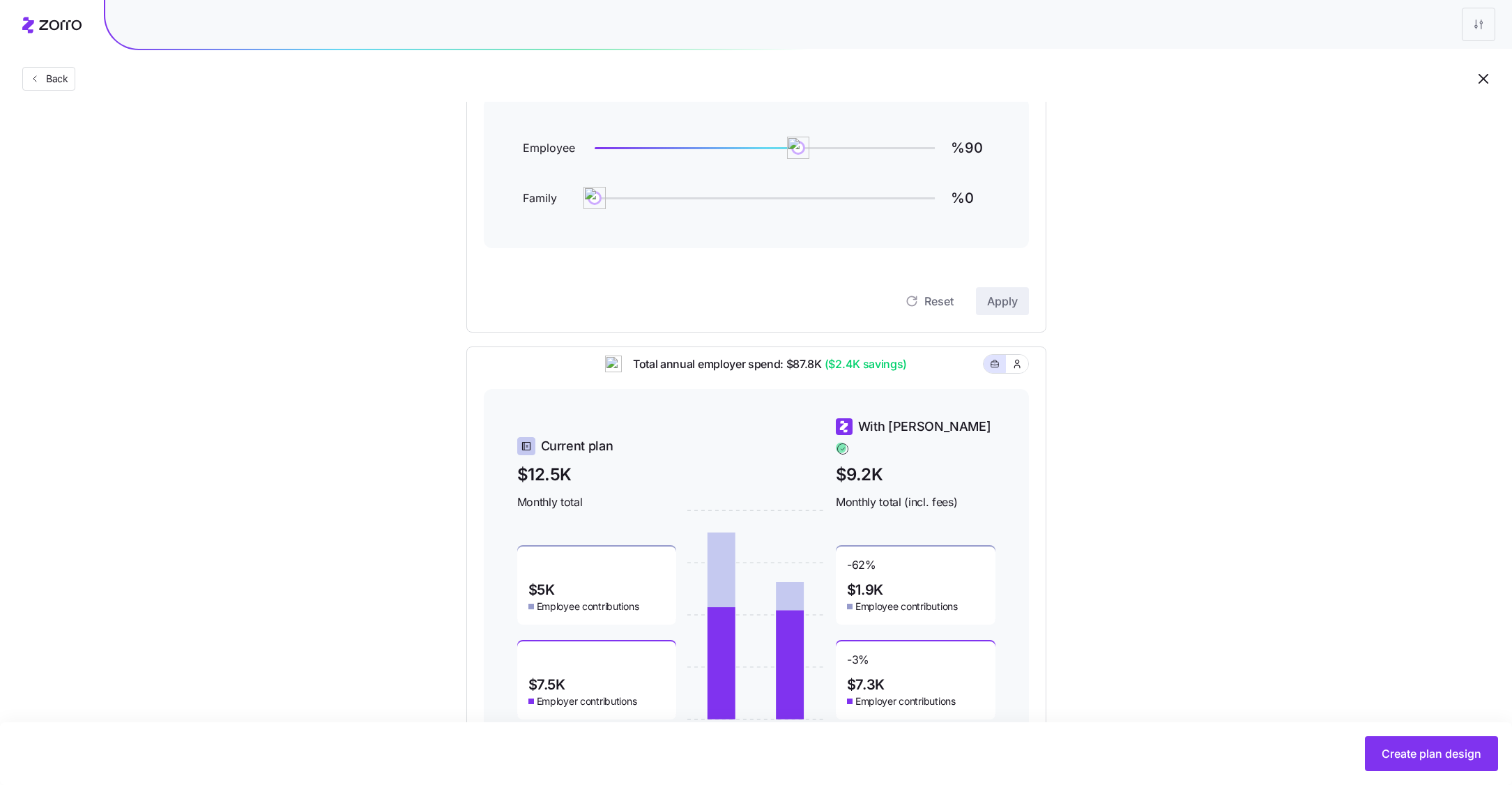
scroll to position [195, 0]
click at [798, 151] on img at bounding box center [798, 147] width 23 height 23
type input "%89"
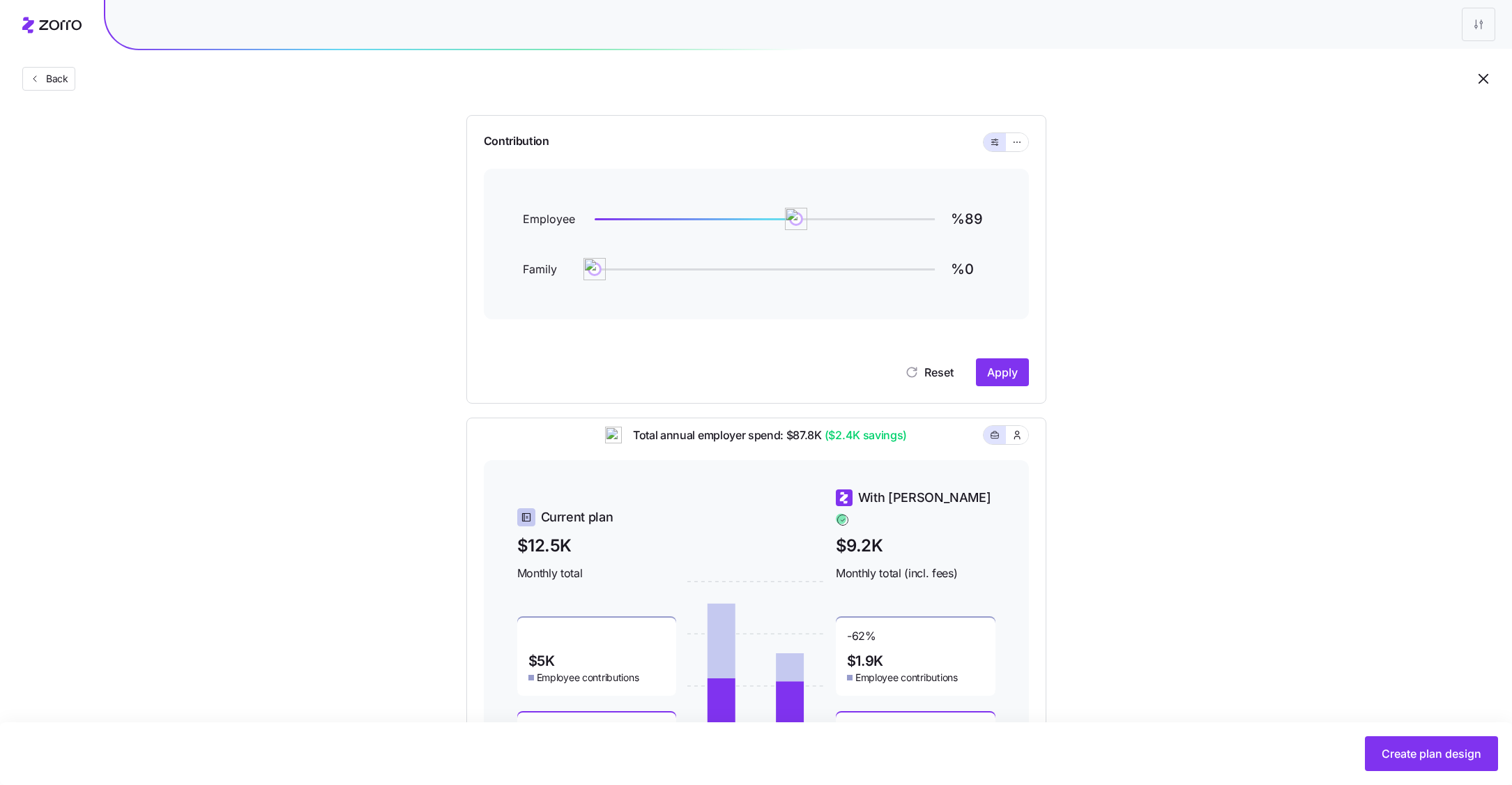
scroll to position [105, 0]
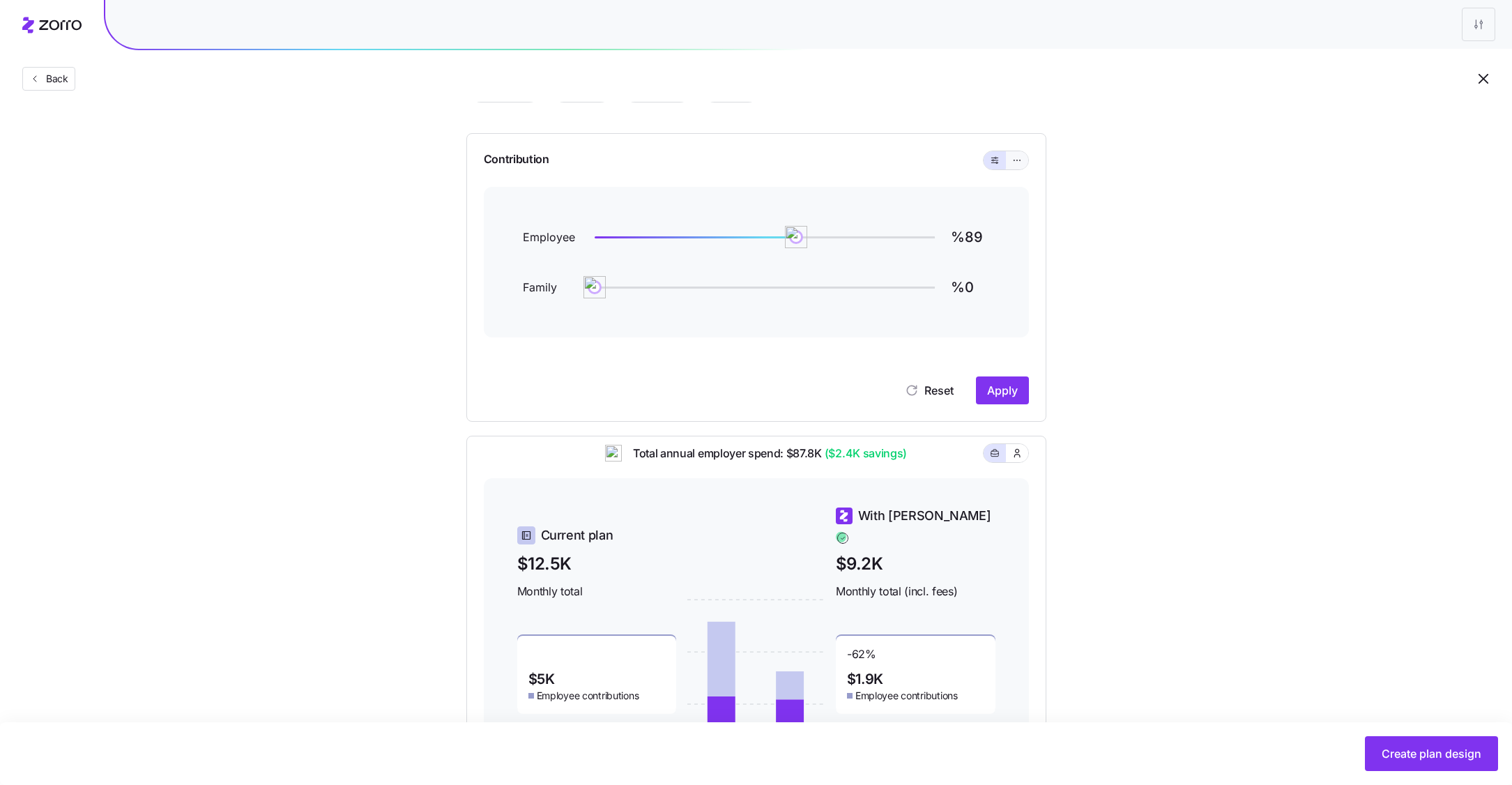
click at [1019, 161] on icon "button" at bounding box center [1017, 160] width 10 height 16
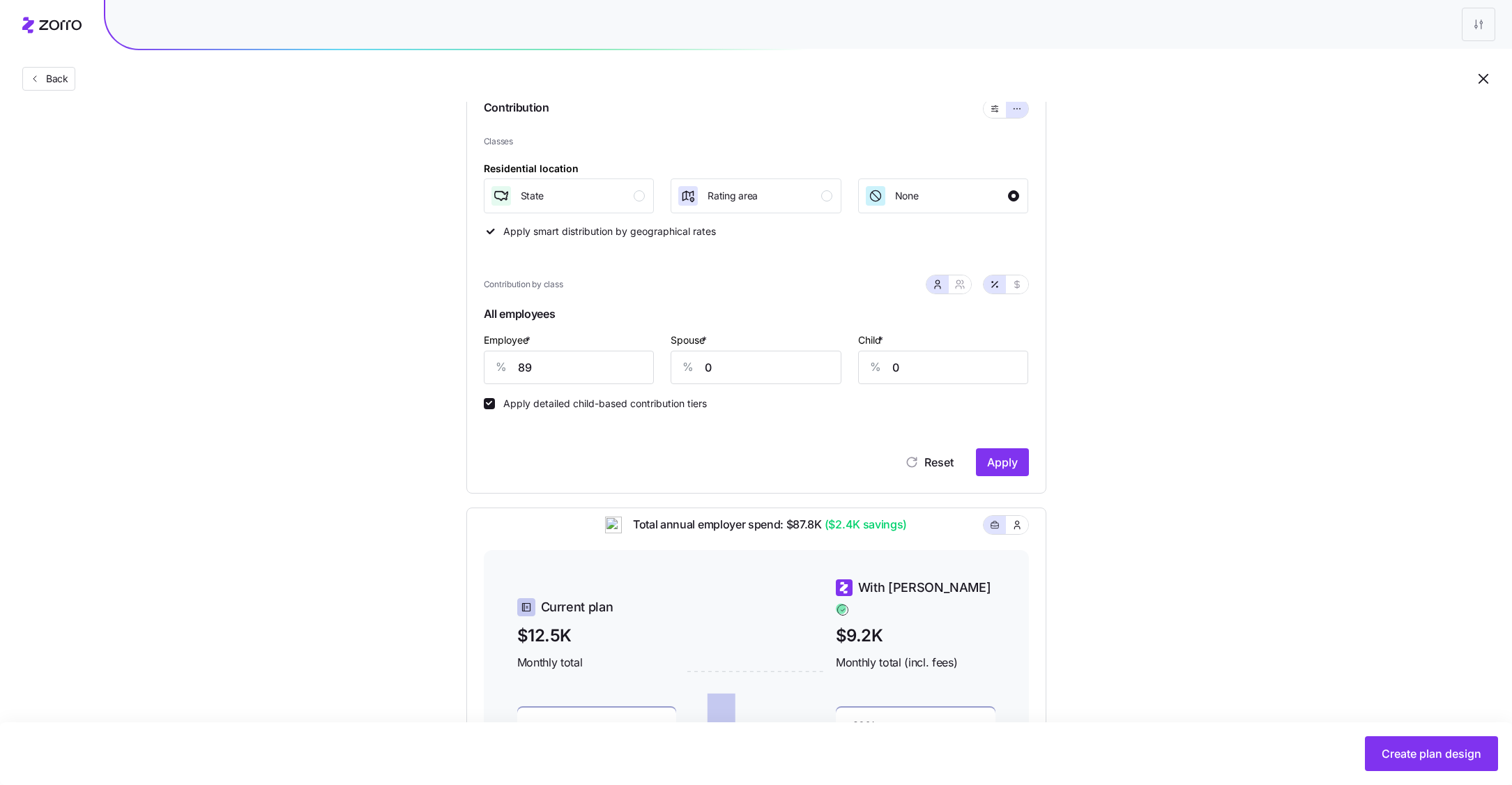
scroll to position [169, 0]
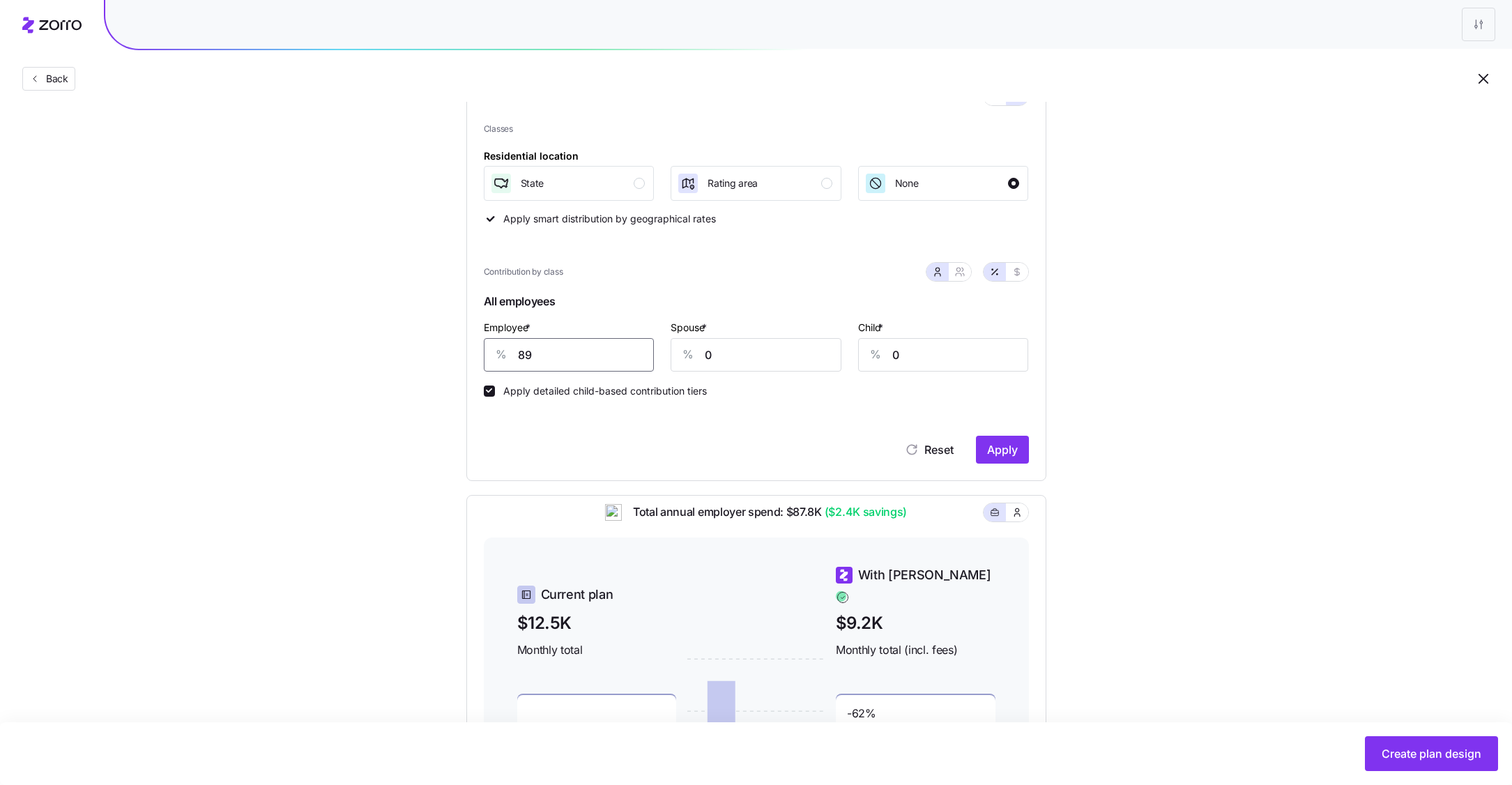
click at [561, 357] on input "89" at bounding box center [569, 355] width 171 height 34
click at [811, 346] on input "0" at bounding box center [756, 355] width 171 height 34
click at [576, 355] on input "50" at bounding box center [569, 355] width 171 height 34
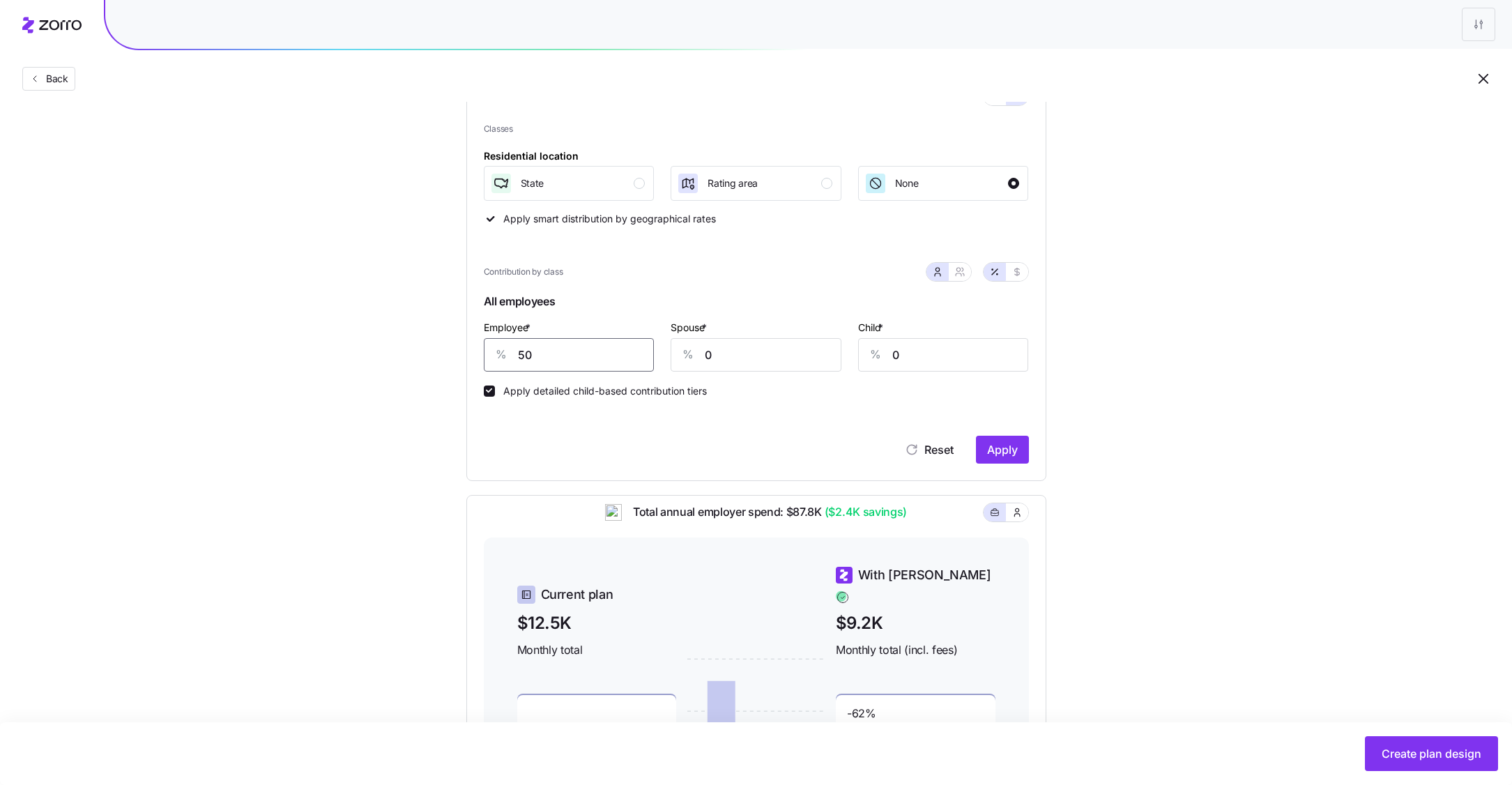
click at [576, 355] on input "50" at bounding box center [569, 355] width 171 height 34
type input "60"
click at [769, 360] on input "0" at bounding box center [756, 355] width 171 height 34
type input "30"
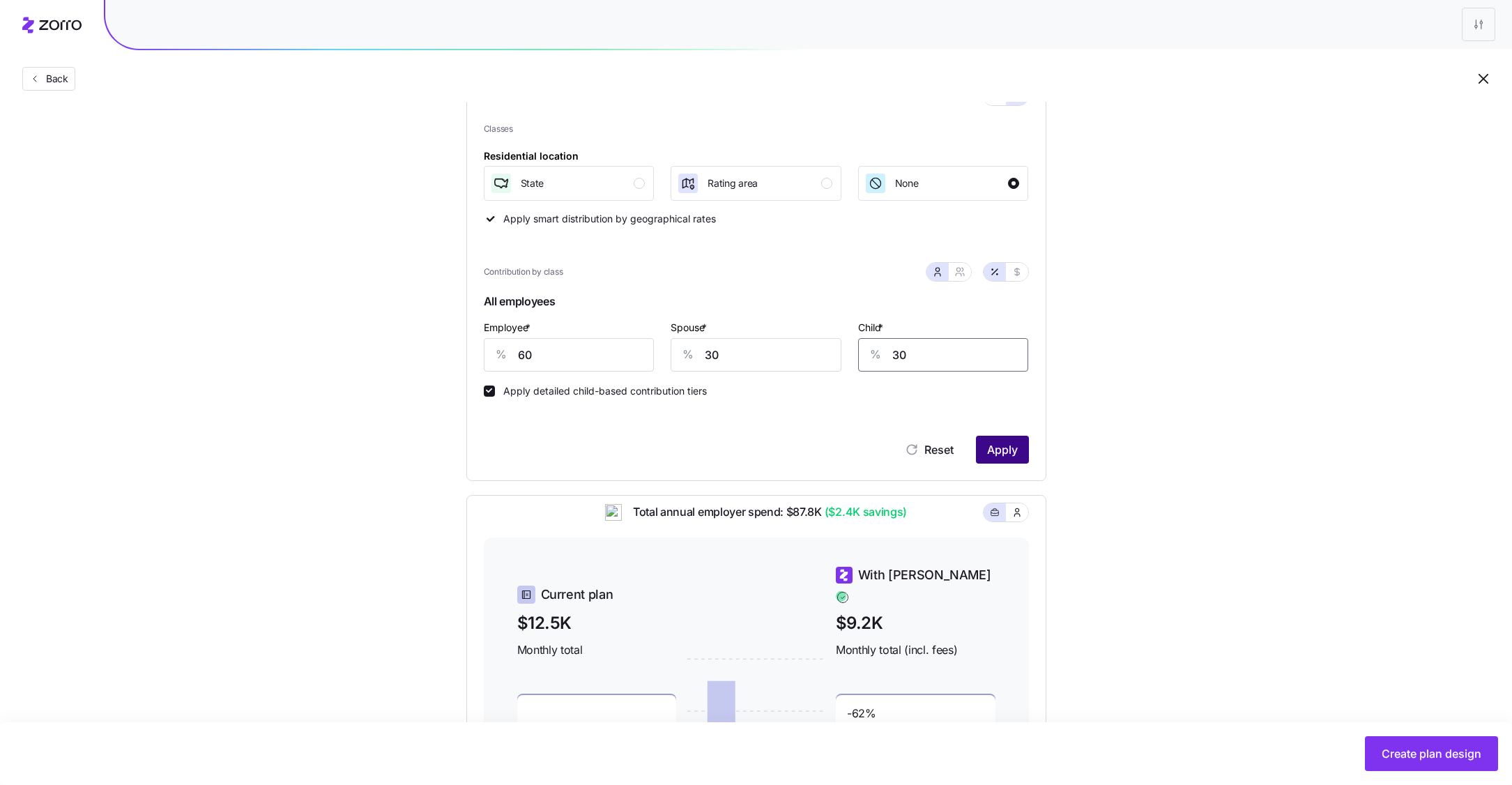
type input "30"
click at [988, 449] on span "Apply" at bounding box center [1002, 449] width 30 height 16
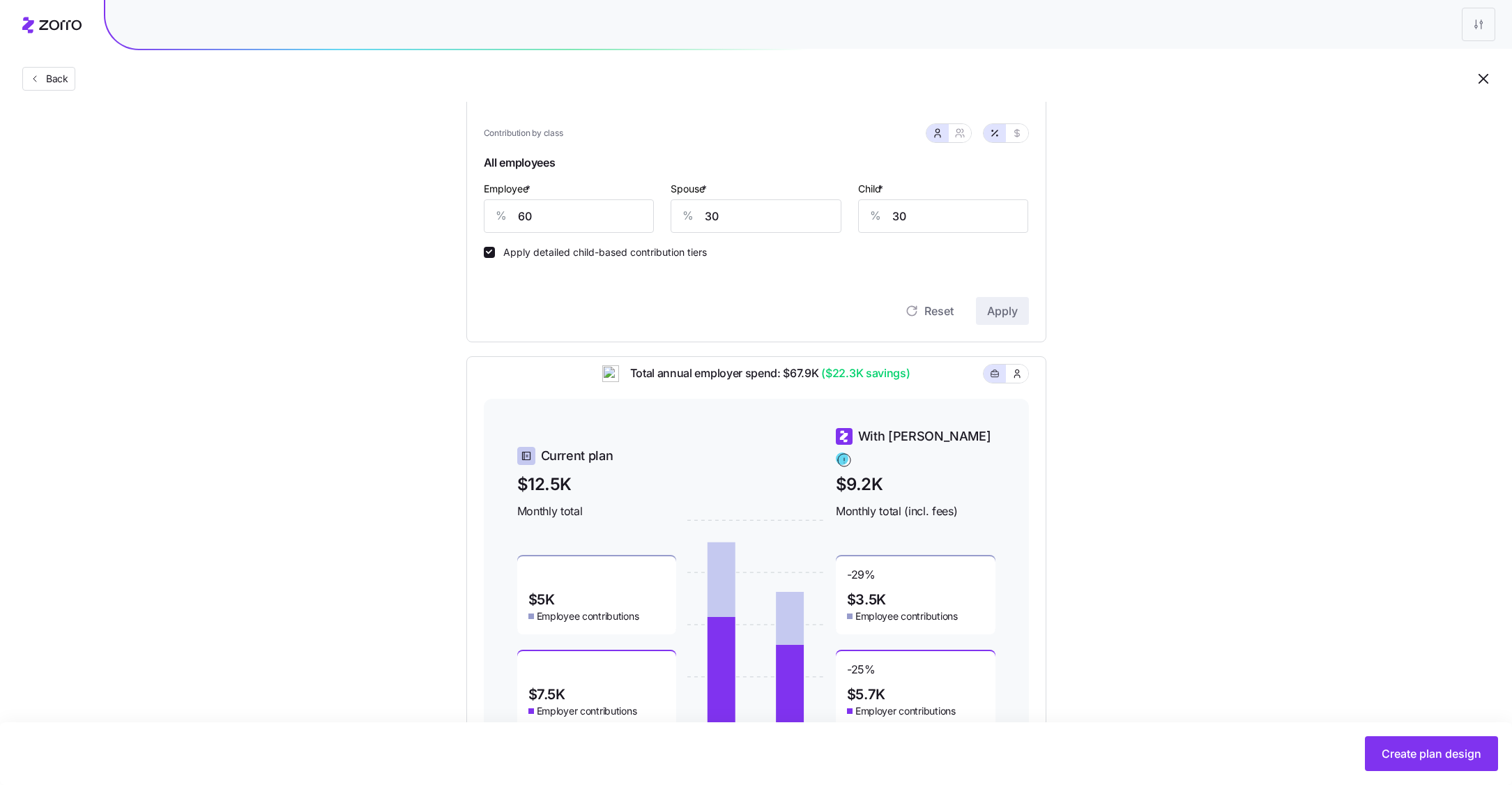
scroll to position [378, 0]
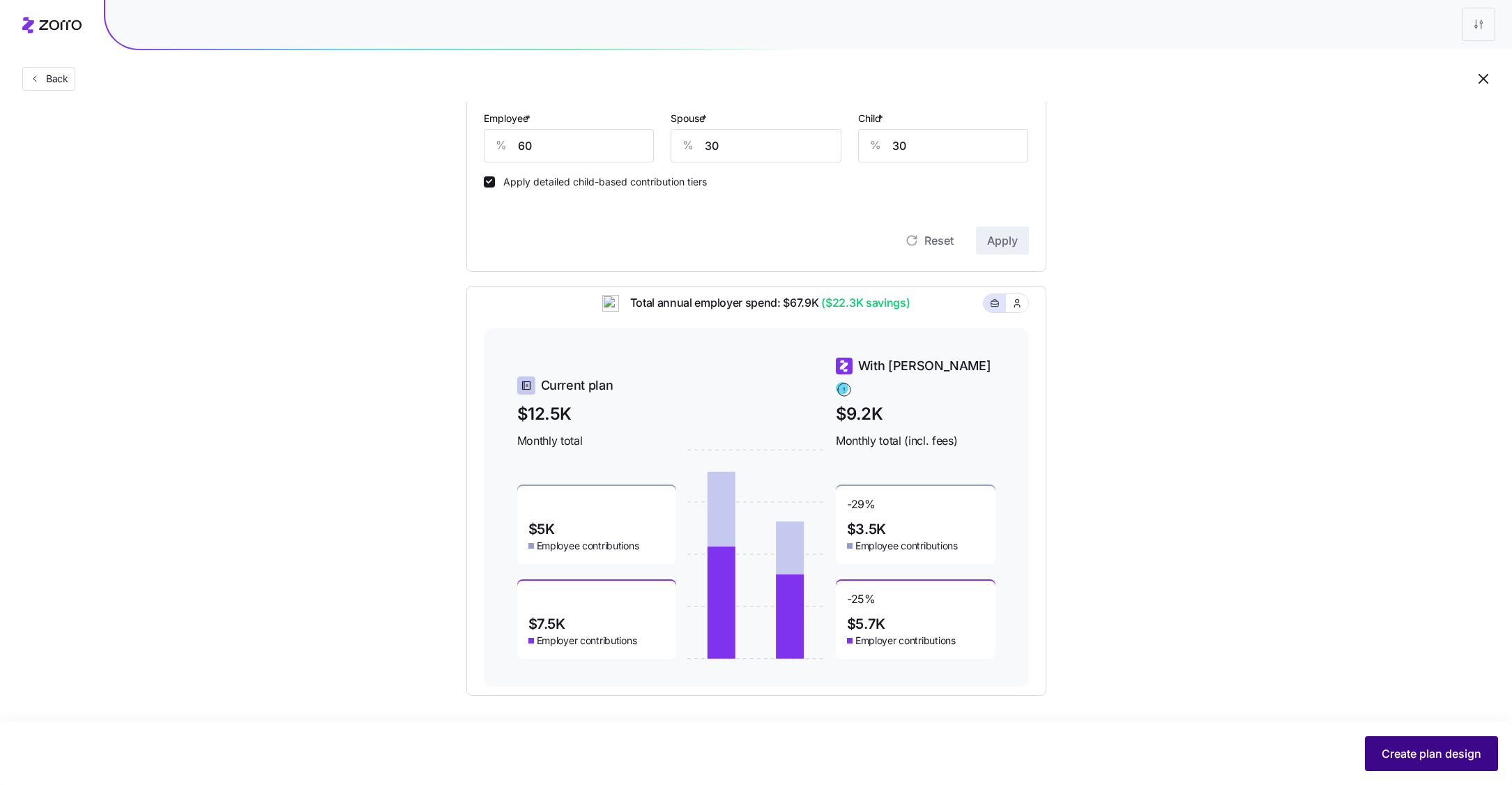
click at [1404, 740] on button "Create plan design" at bounding box center [1431, 754] width 133 height 35
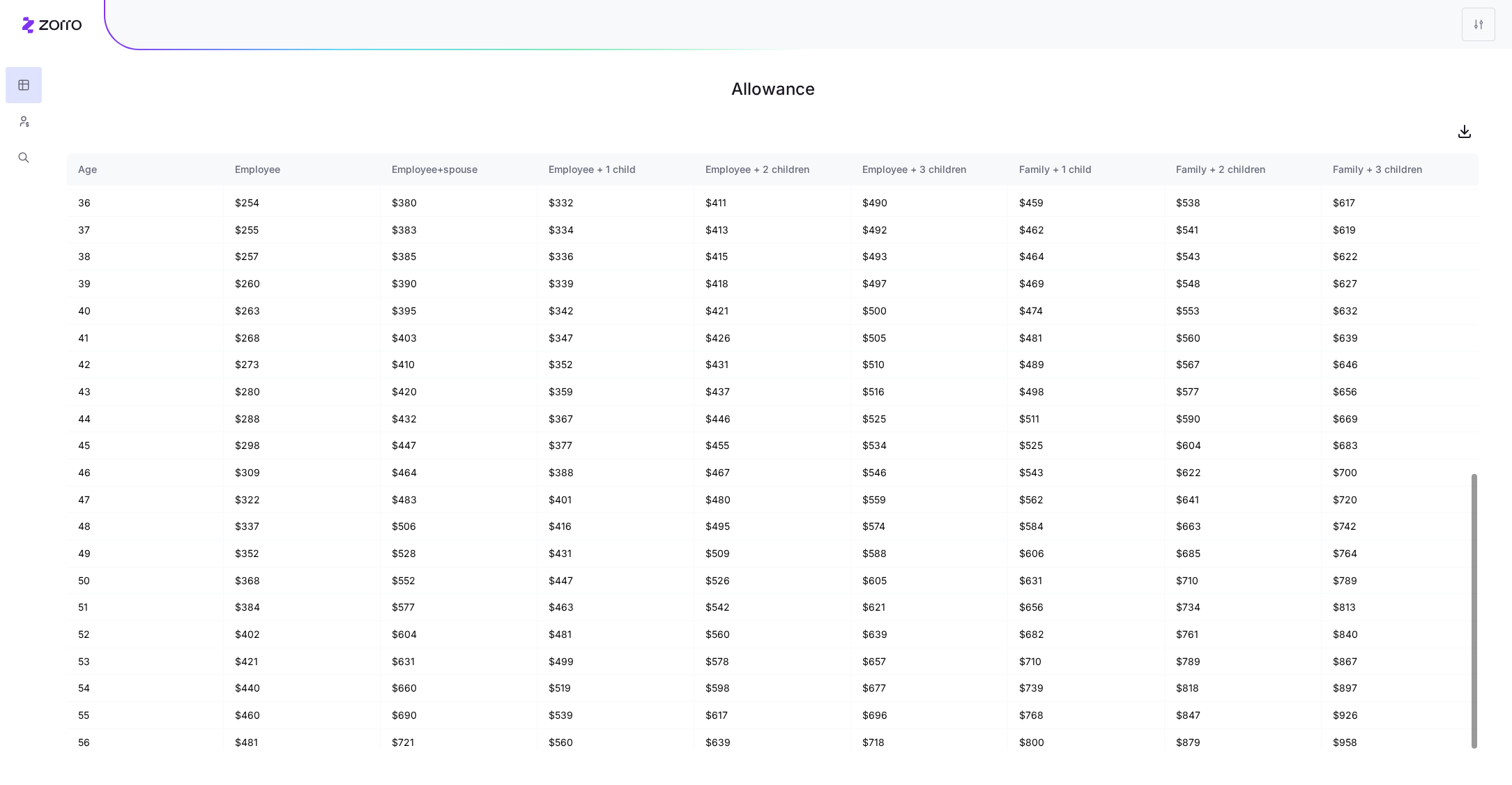
scroll to position [694, 0]
click at [33, 130] on button "button" at bounding box center [23, 121] width 36 height 36
